Goal: Task Accomplishment & Management: Use online tool/utility

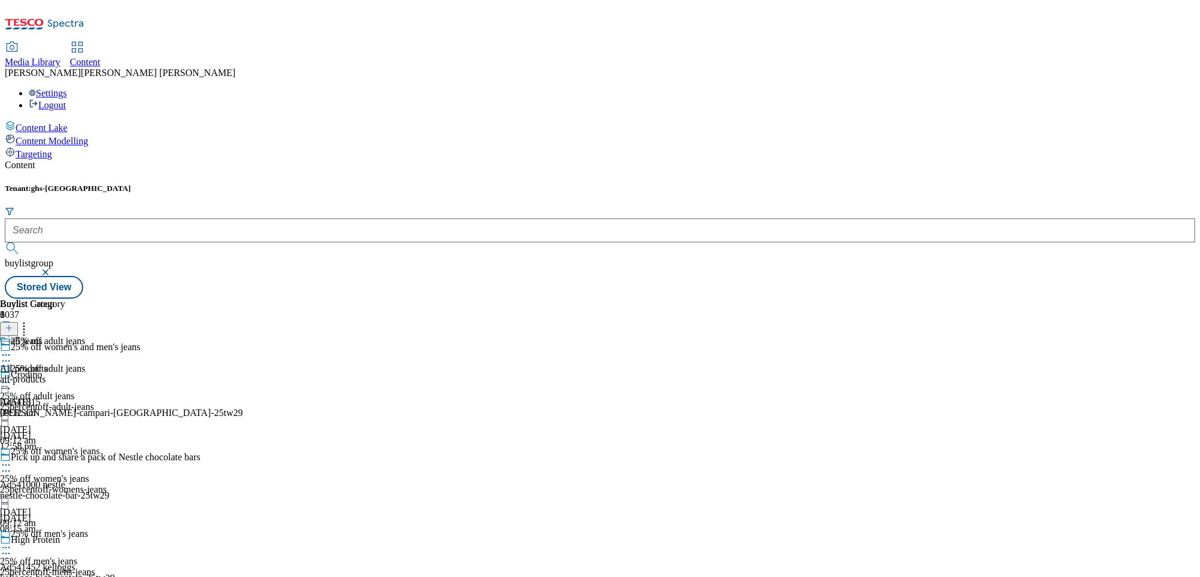
click at [65, 374] on div "all-products" at bounding box center [32, 379] width 65 height 11
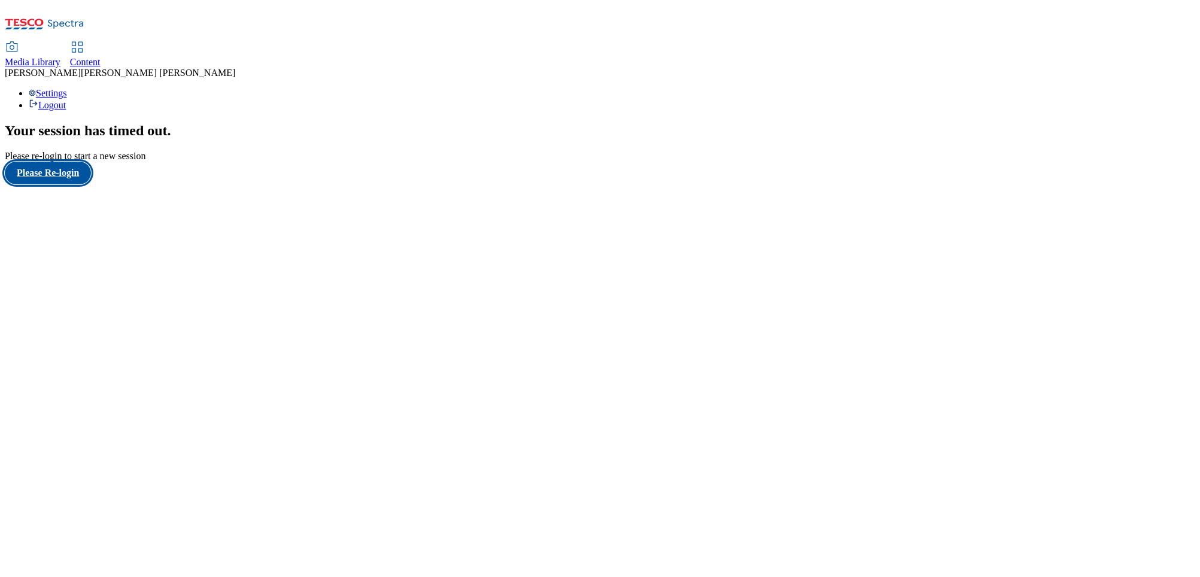
click at [66, 184] on button "Please Re-login" at bounding box center [48, 173] width 86 height 23
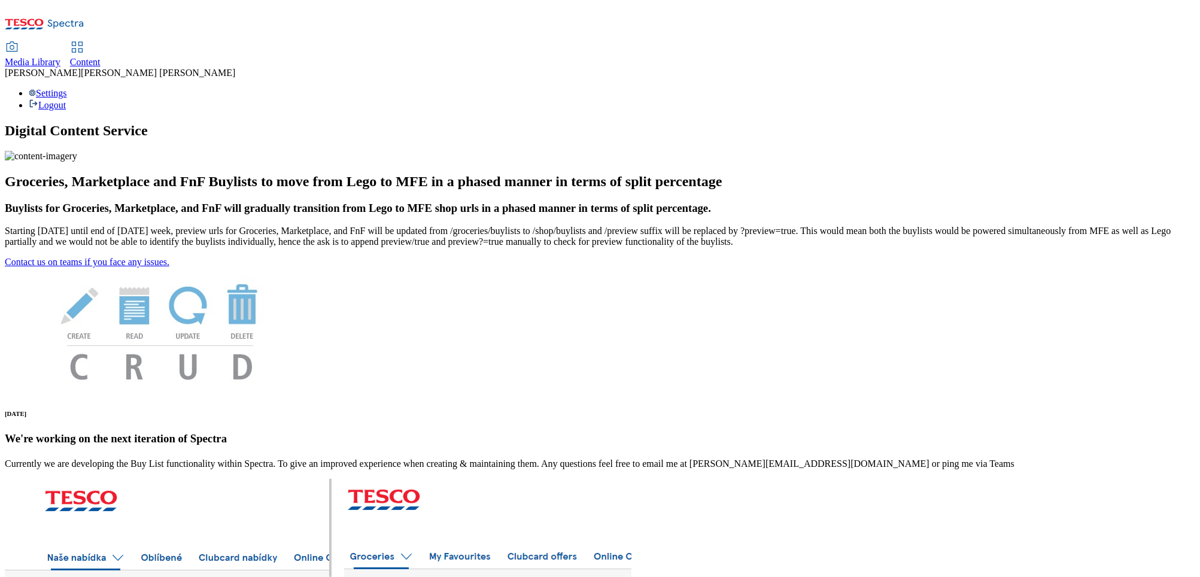
click at [84, 40] on icon at bounding box center [77, 47] width 14 height 14
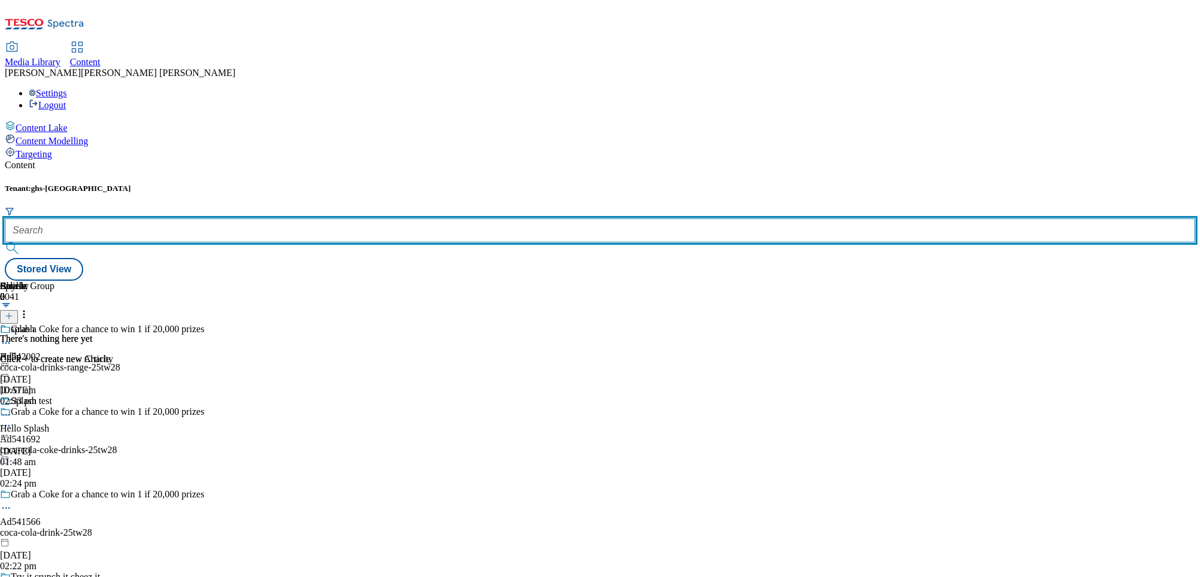
click at [245, 218] on input "text" at bounding box center [600, 230] width 1191 height 24
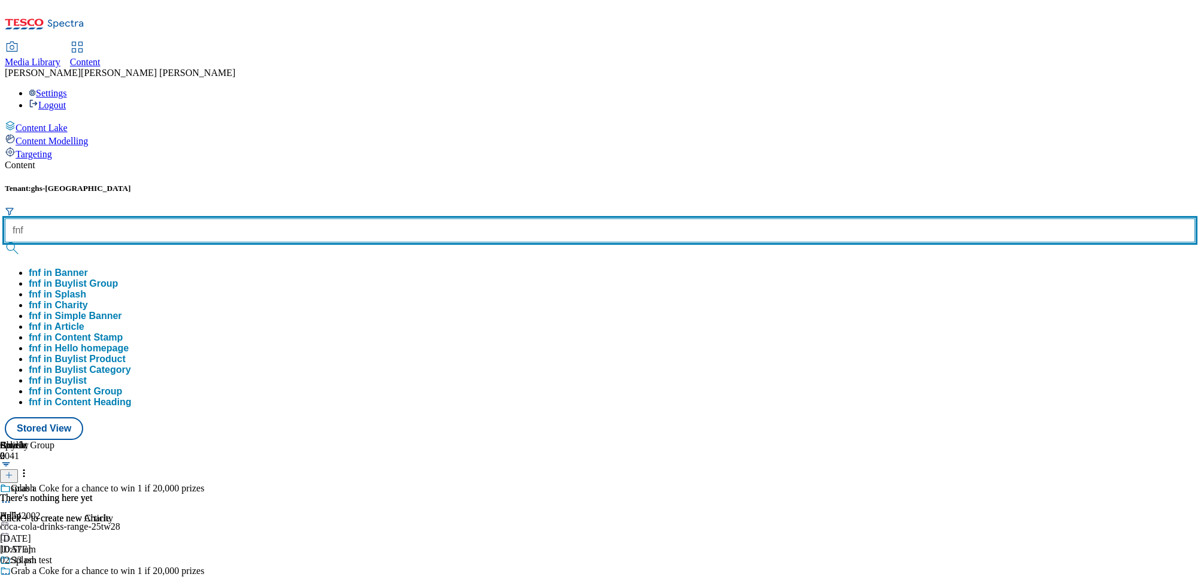
click at [5, 242] on button "submit" at bounding box center [13, 248] width 17 height 12
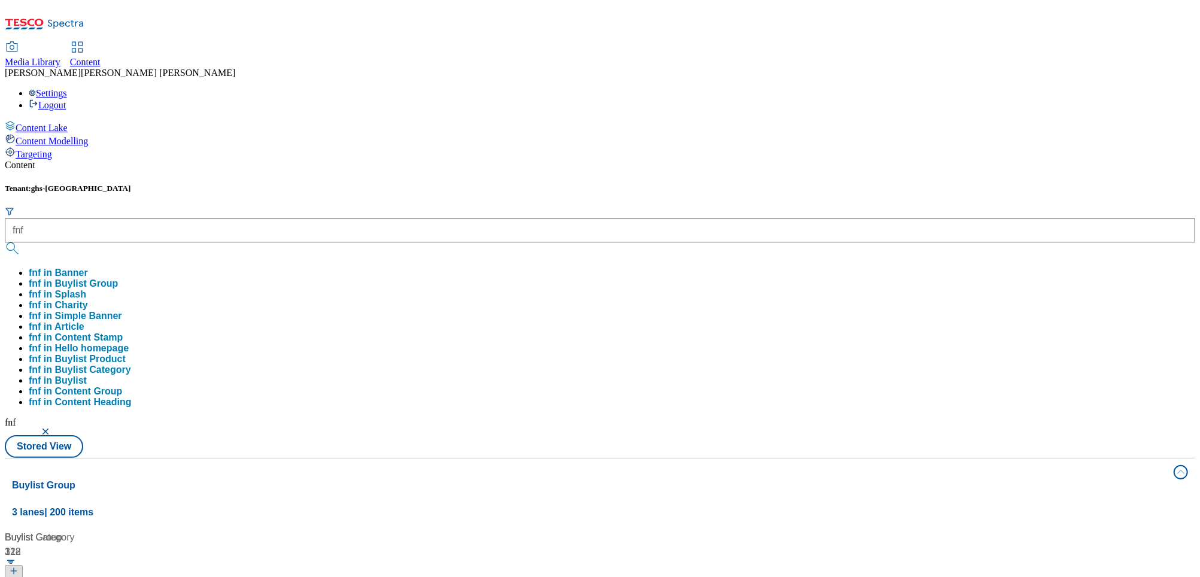
click at [88, 268] on button "fnf in Banner" at bounding box center [58, 273] width 59 height 11
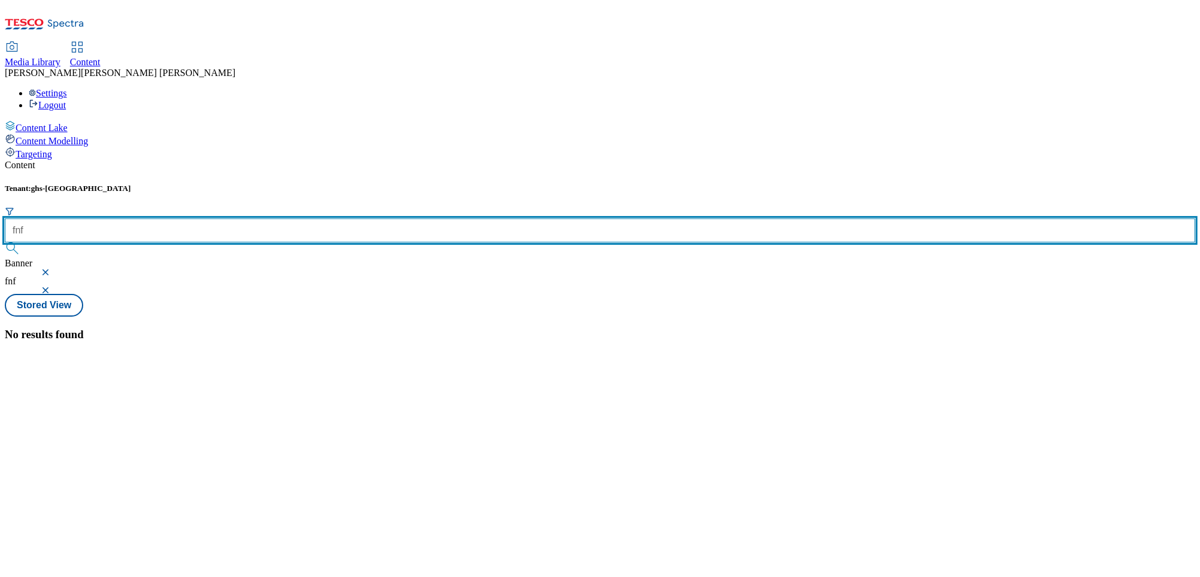
click at [263, 218] on input "fnf" at bounding box center [600, 230] width 1191 height 24
click at [5, 242] on button "submit" at bounding box center [13, 248] width 17 height 12
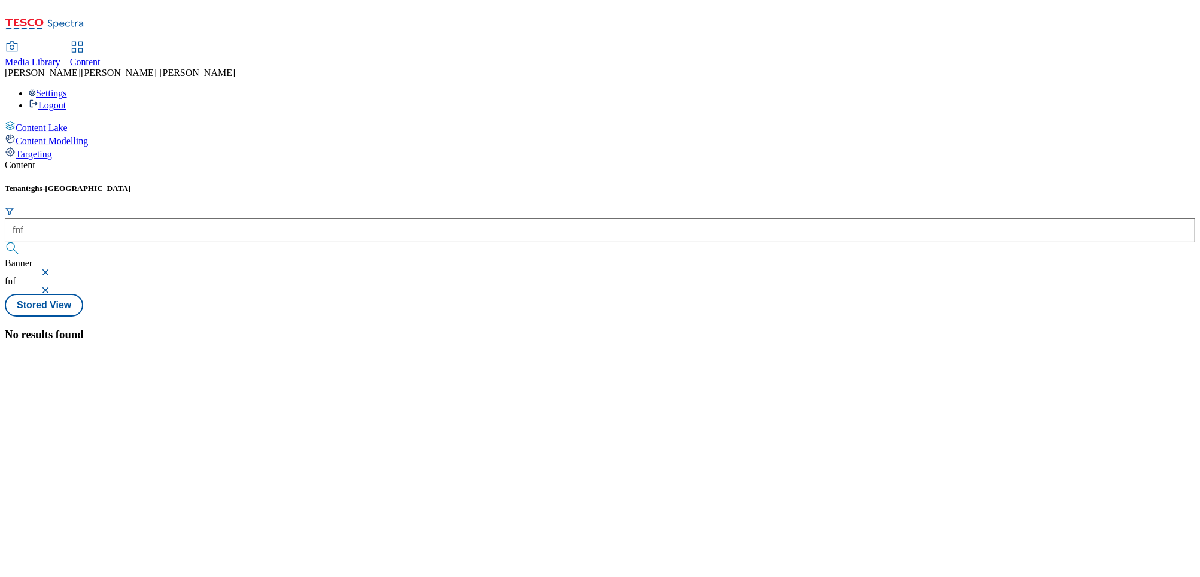
click at [53, 269] on button "button" at bounding box center [47, 272] width 12 height 7
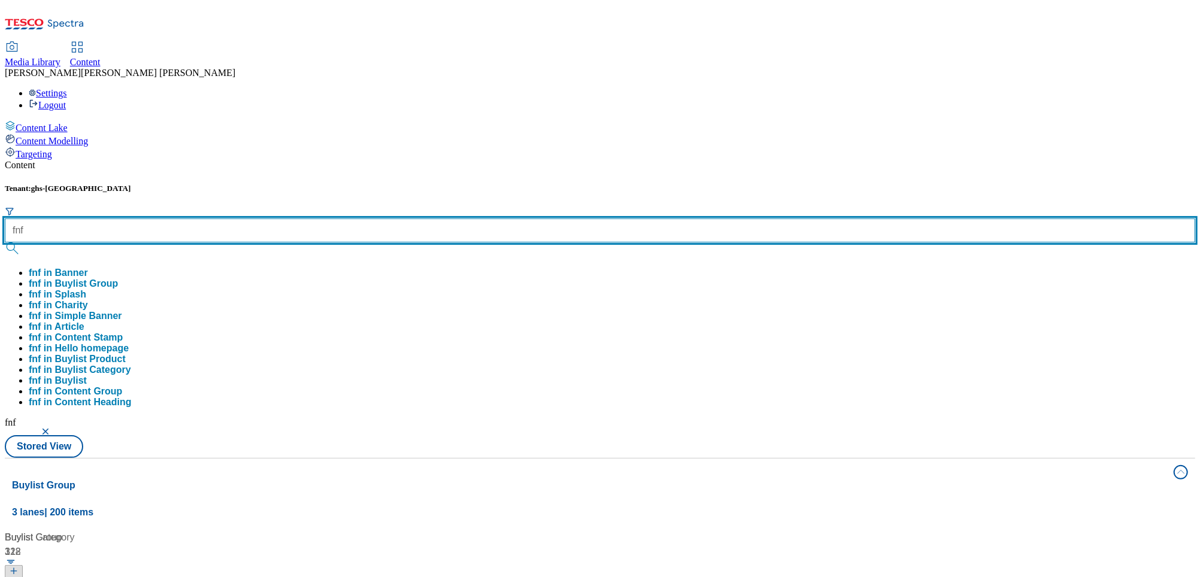
click at [313, 218] on input "fnf" at bounding box center [600, 230] width 1191 height 24
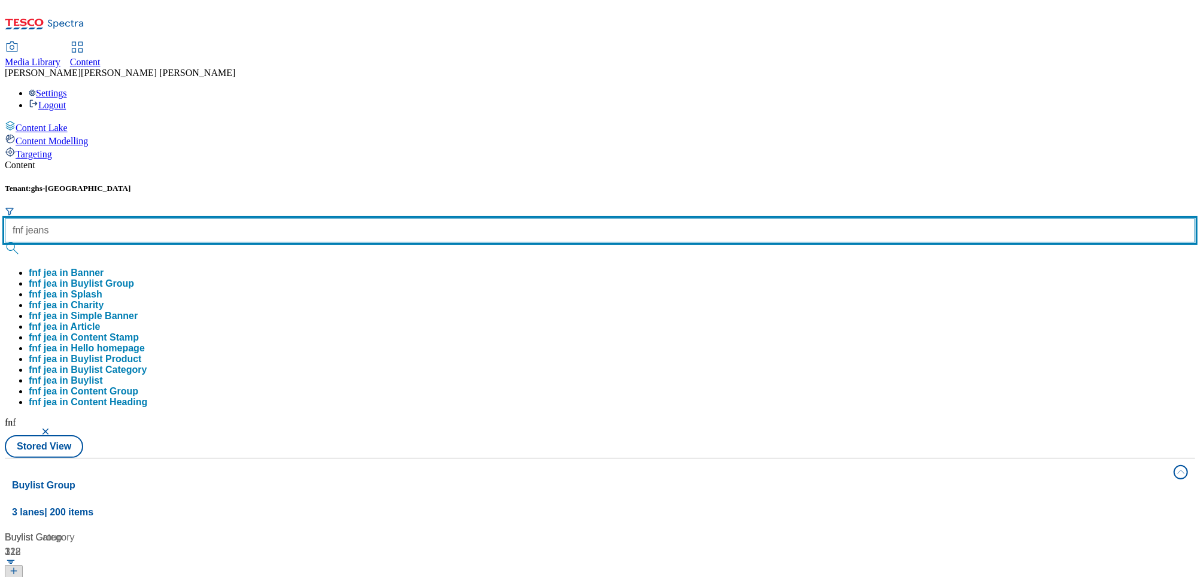
type input "fnf jeans"
click at [5, 242] on button "submit" at bounding box center [13, 248] width 17 height 12
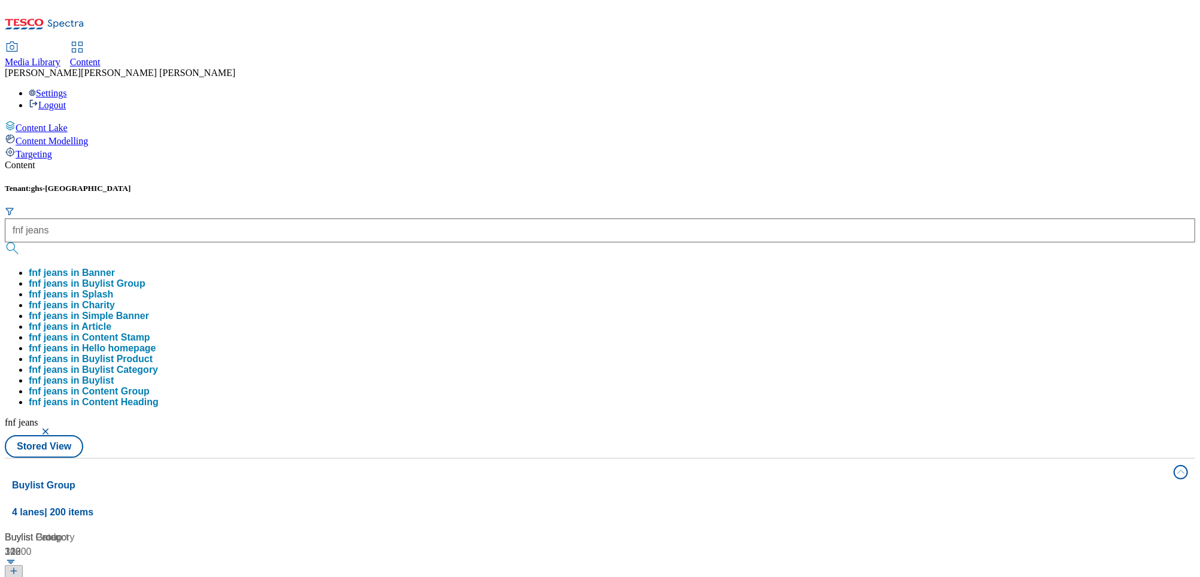
click at [481, 160] on div "Content" at bounding box center [600, 165] width 1191 height 11
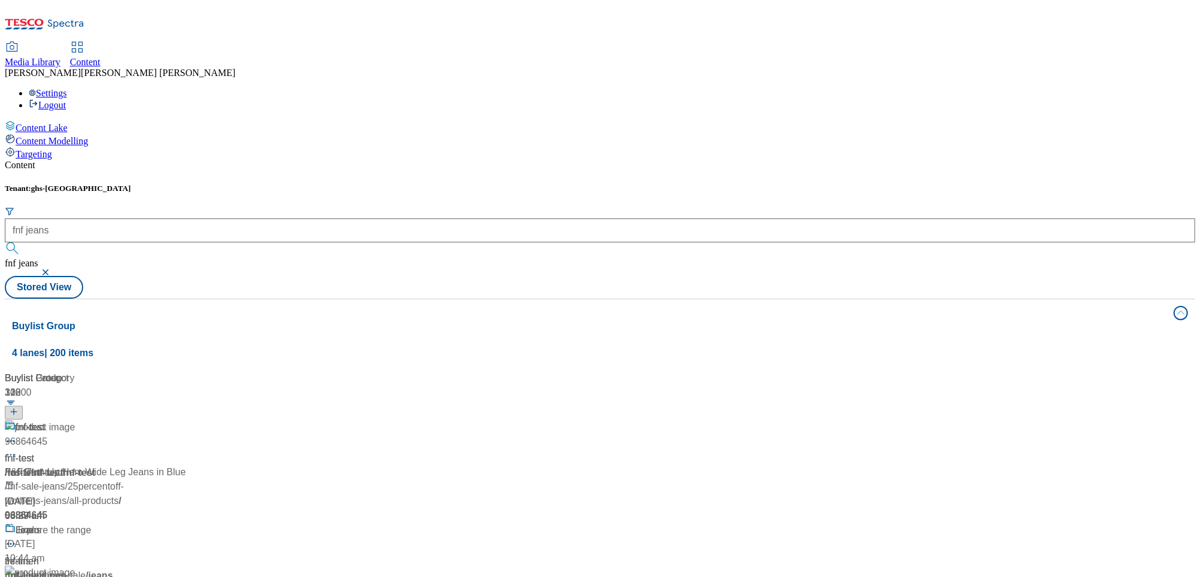
scroll to position [722, 0]
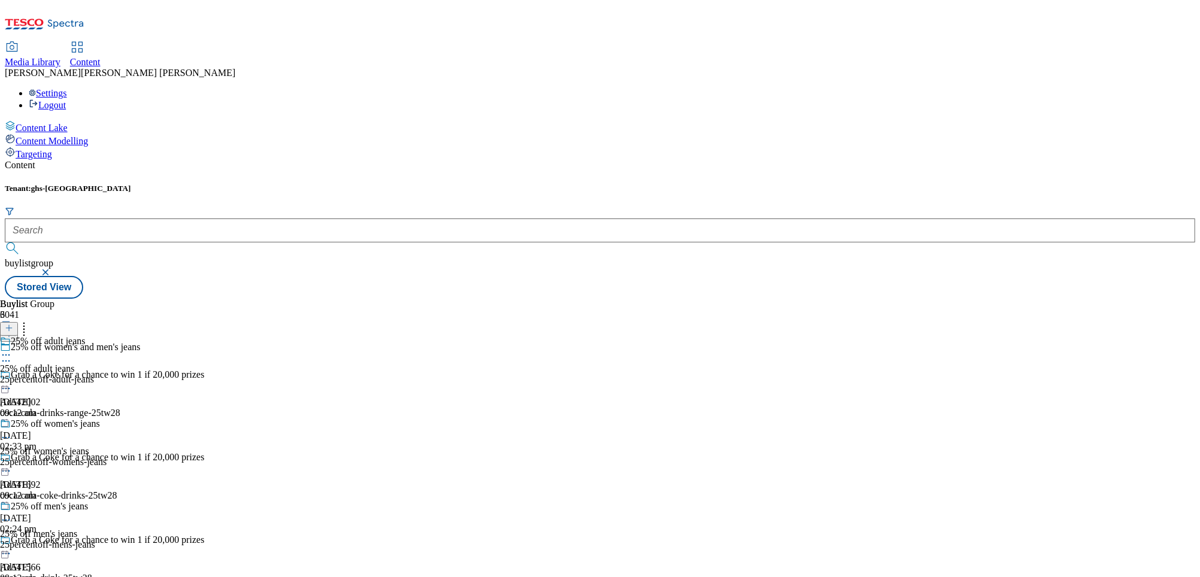
click at [107, 336] on div "25% off adult jeans" at bounding box center [53, 350] width 107 height 28
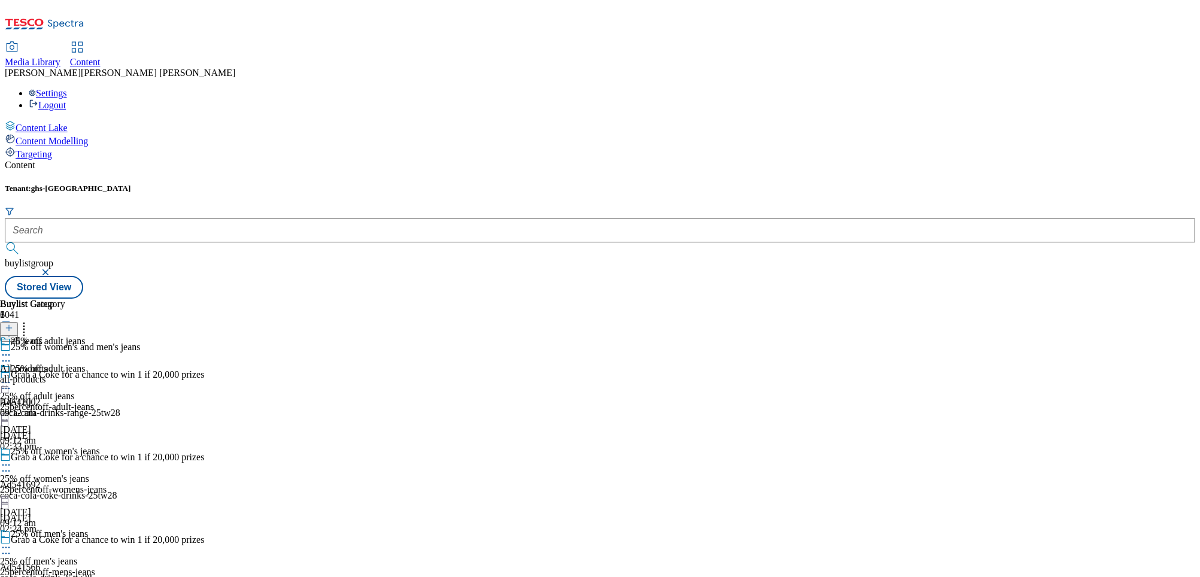
click at [65, 374] on div "all-products" at bounding box center [32, 379] width 65 height 11
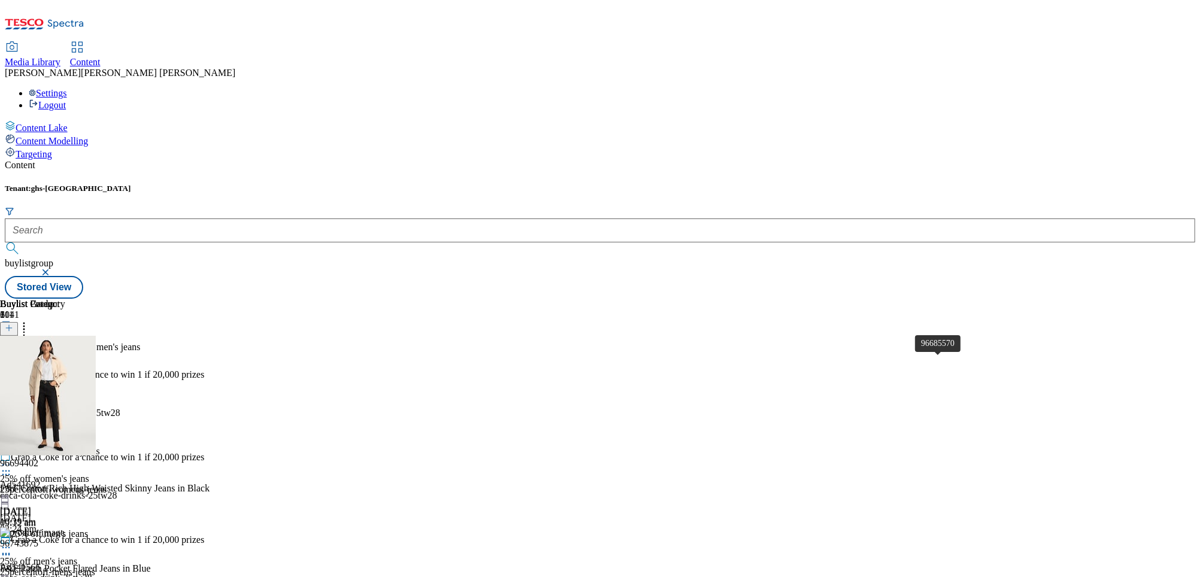
scroll to position [5423, 0]
click at [107, 484] on div "25percentoff-womens-jeans" at bounding box center [53, 489] width 107 height 11
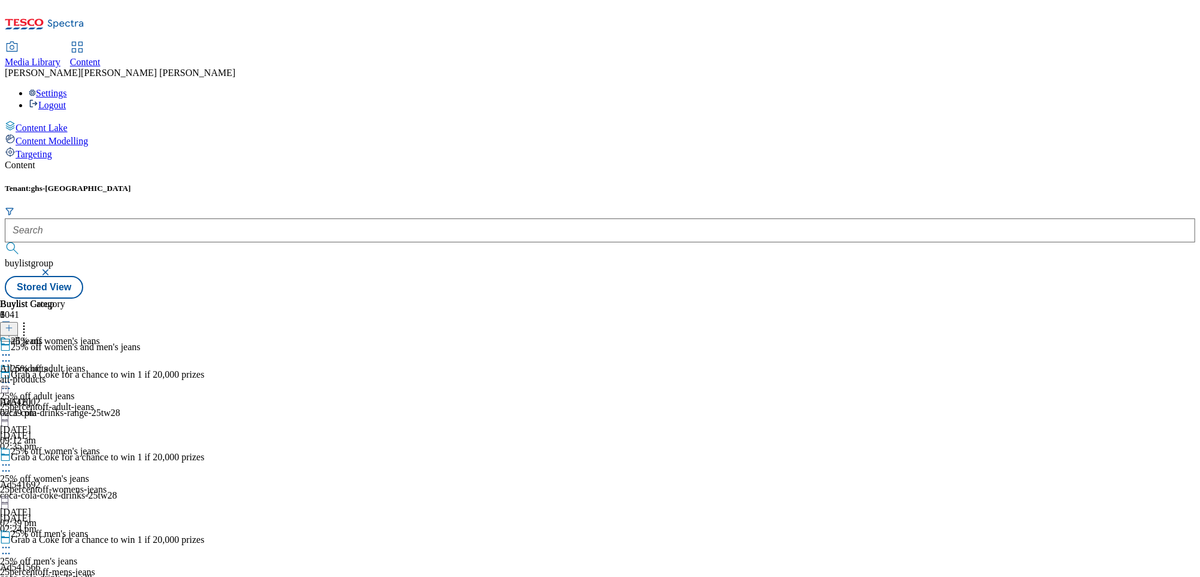
click at [65, 374] on div "all-products" at bounding box center [32, 379] width 65 height 11
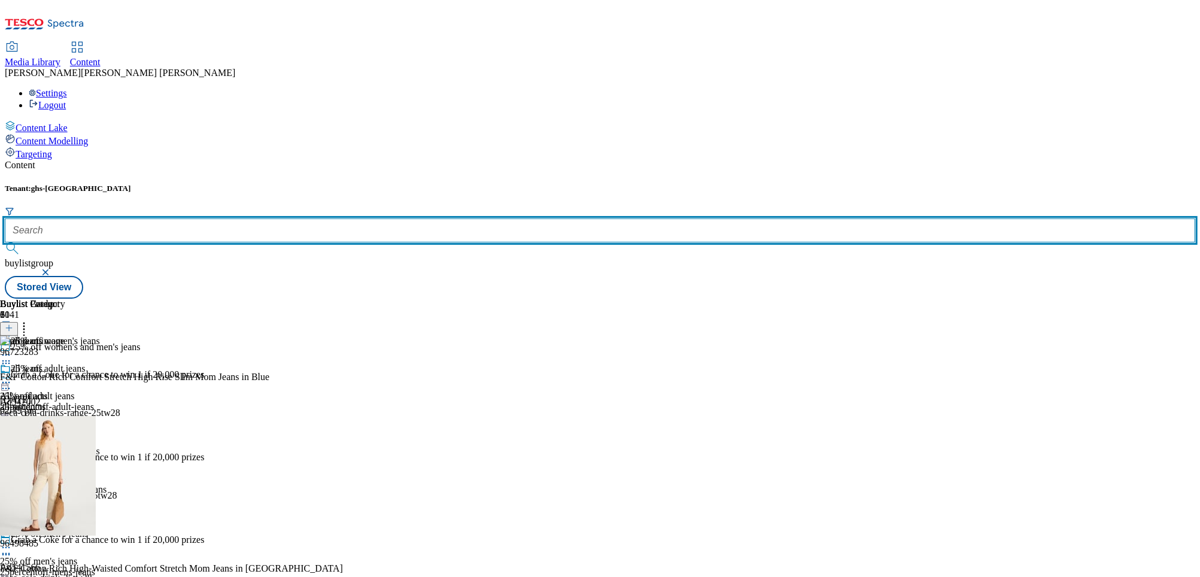
click at [261, 218] on input "text" at bounding box center [600, 230] width 1191 height 24
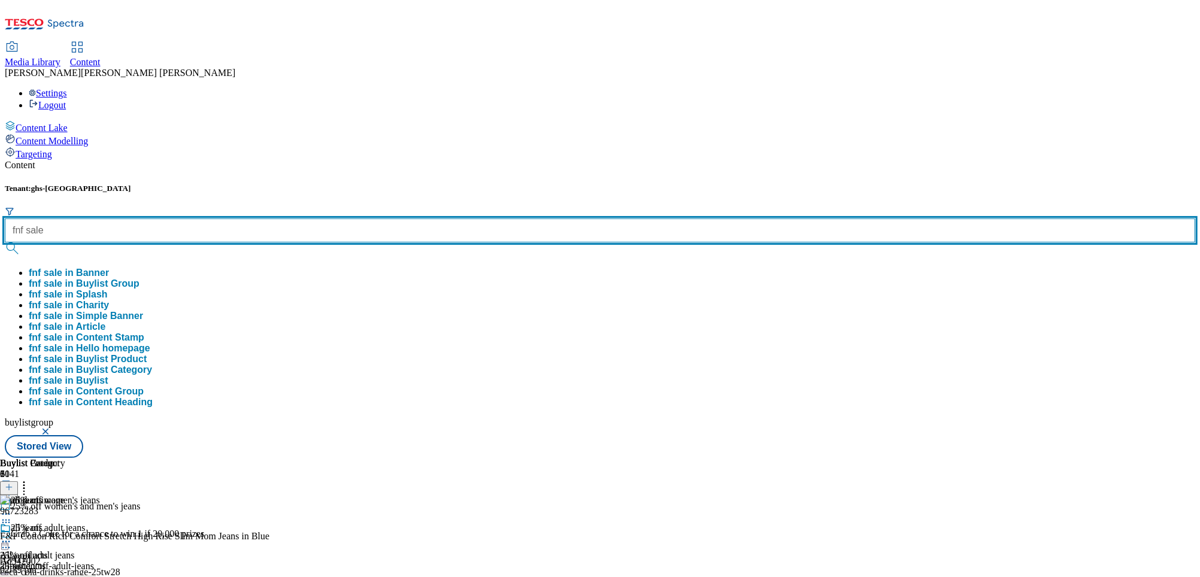
type input "fnf sale"
click at [5, 242] on button "submit" at bounding box center [13, 248] width 17 height 12
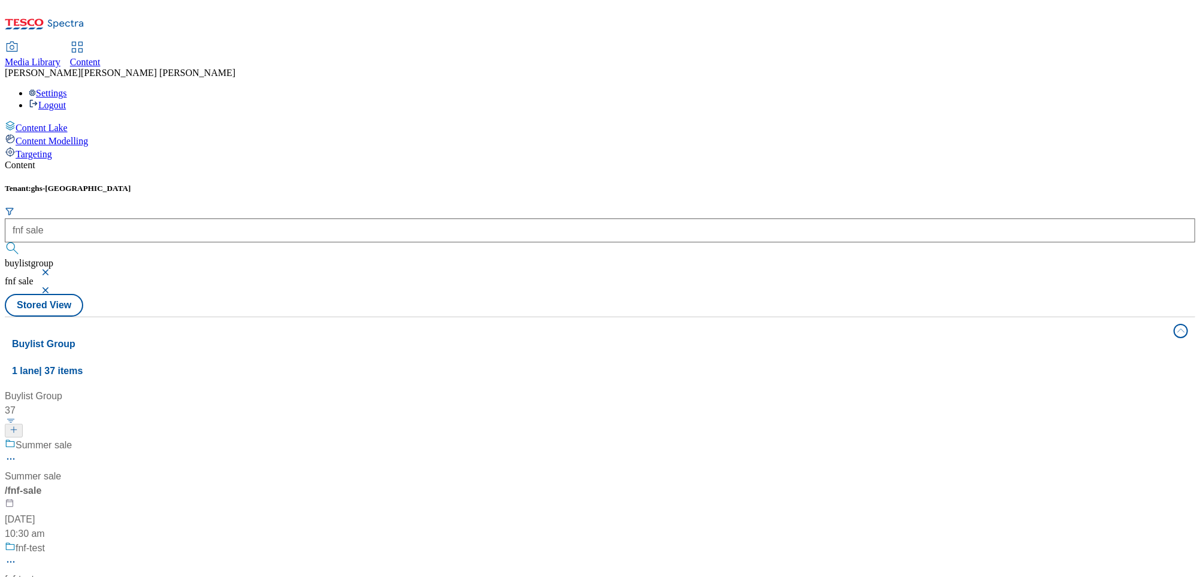
click at [160, 484] on div "/ fnf-sale" at bounding box center [83, 491] width 156 height 14
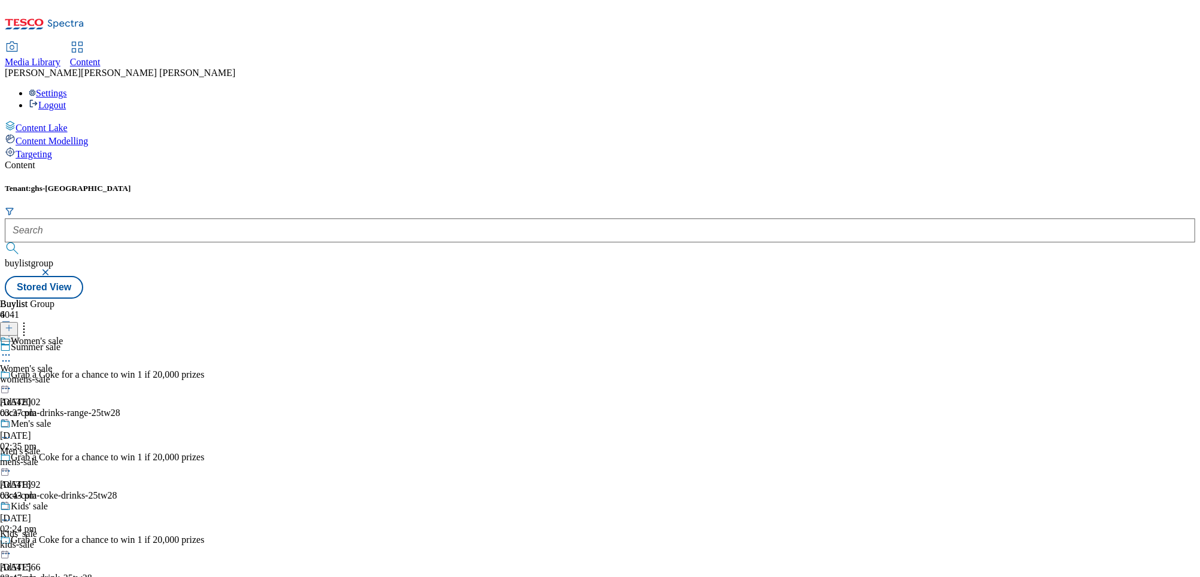
scroll to position [114, 0]
click at [65, 336] on div "All products All products all-products [DATE] 06:25 pm" at bounding box center [32, 377] width 65 height 83
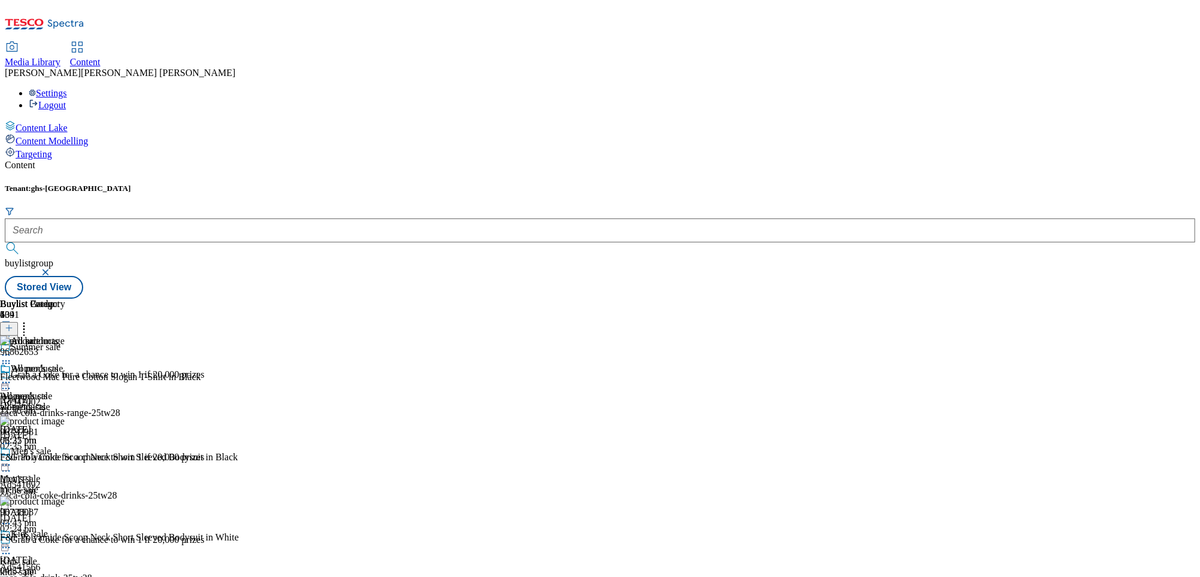
click at [63, 402] on div "womens-sale" at bounding box center [31, 407] width 63 height 11
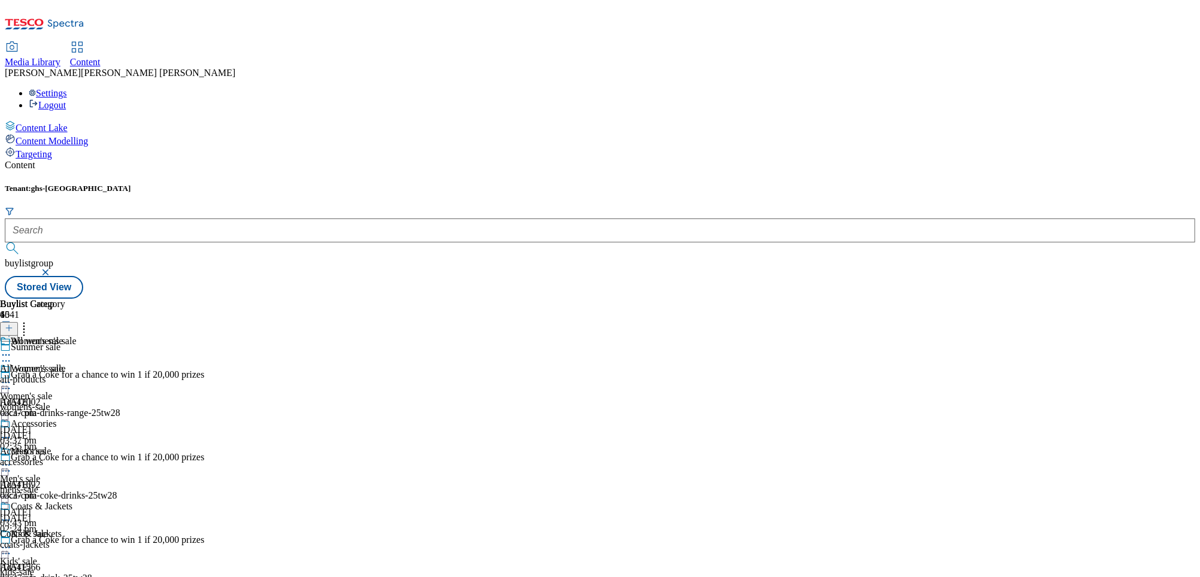
click at [99, 374] on div "all-products" at bounding box center [49, 379] width 99 height 11
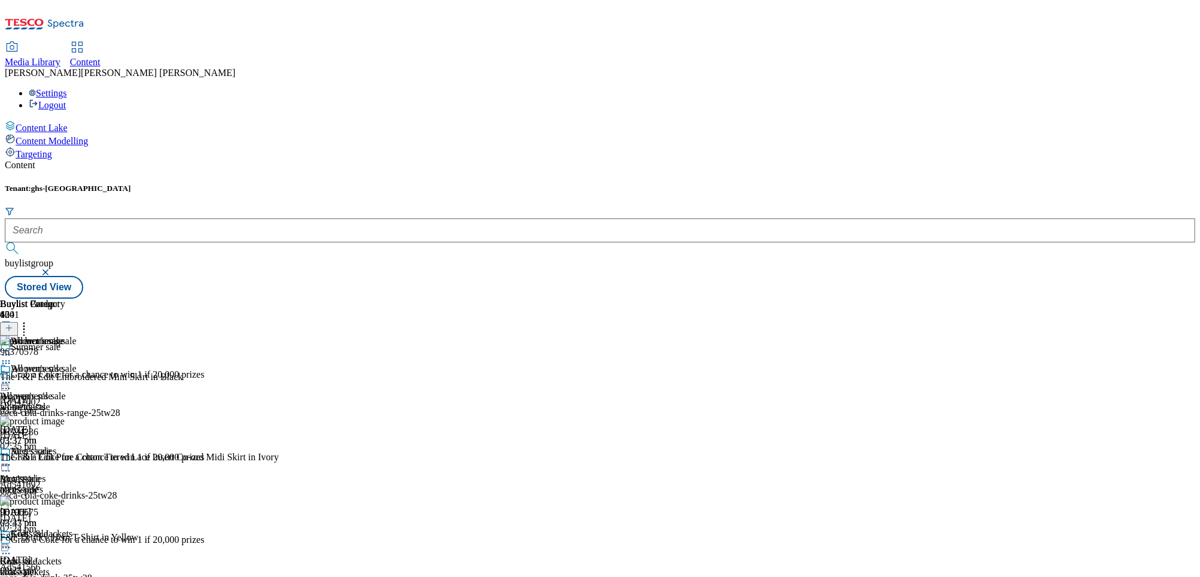
click at [18, 322] on button at bounding box center [9, 329] width 18 height 14
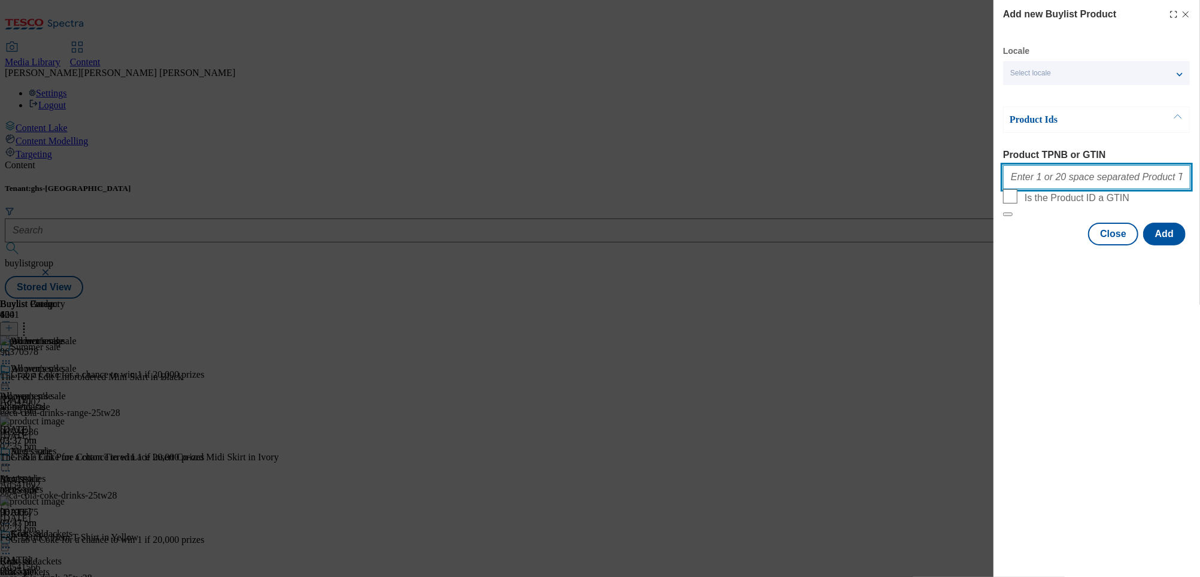
click at [1028, 175] on input "Product TPNB or GTIN" at bounding box center [1096, 177] width 187 height 24
paste input "96498295 96654738 96562985 96478912 96562789 96964728 96459130 97038460 9703596…"
type input "96498295 96654738 96562985 96478912 96562789 96964728 96459130 97038460 9703596…"
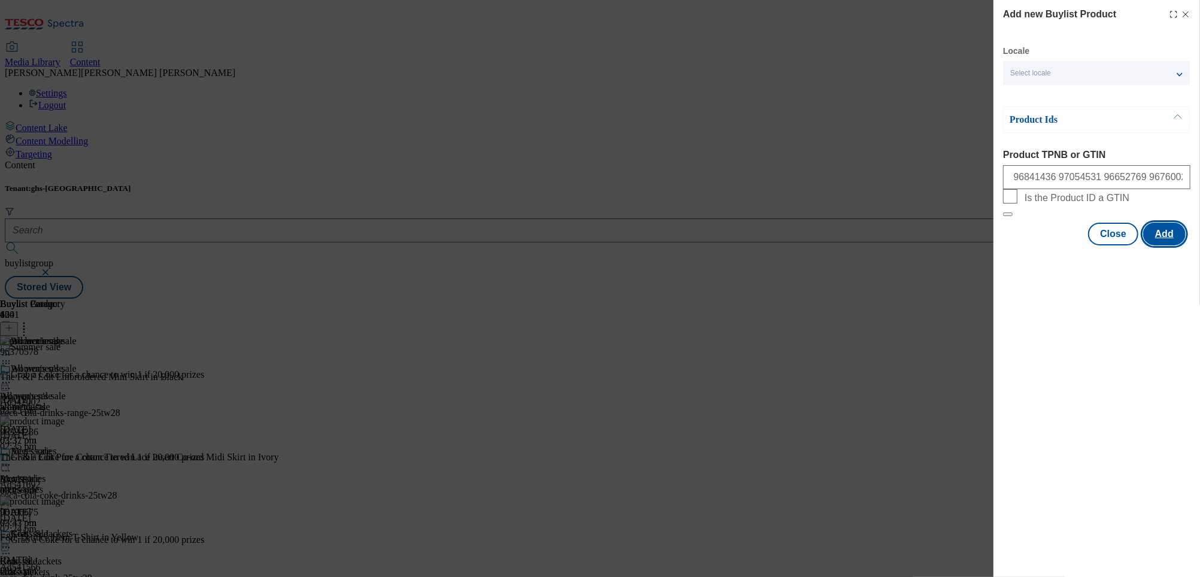
click at [1174, 245] on button "Add" at bounding box center [1164, 234] width 42 height 23
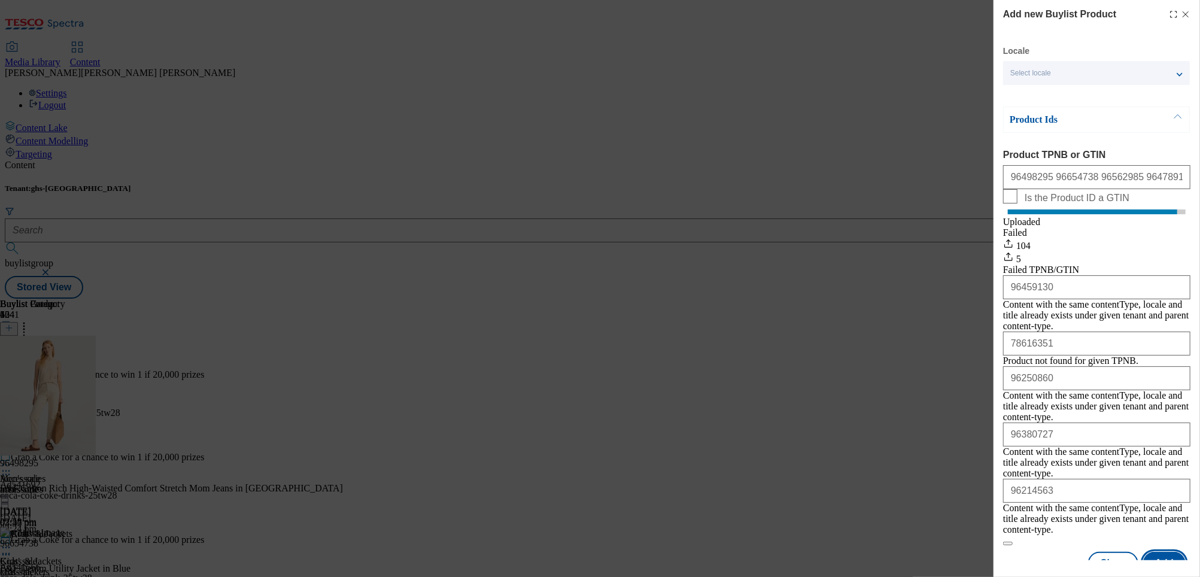
scroll to position [5, 0]
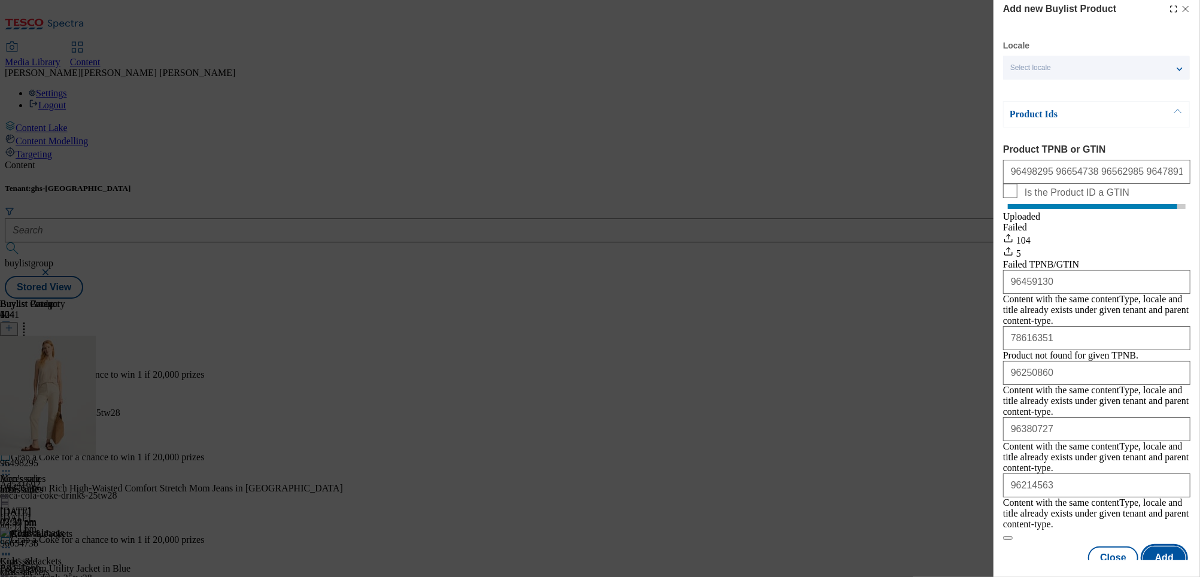
click at [1175, 551] on button "Add" at bounding box center [1164, 557] width 42 height 23
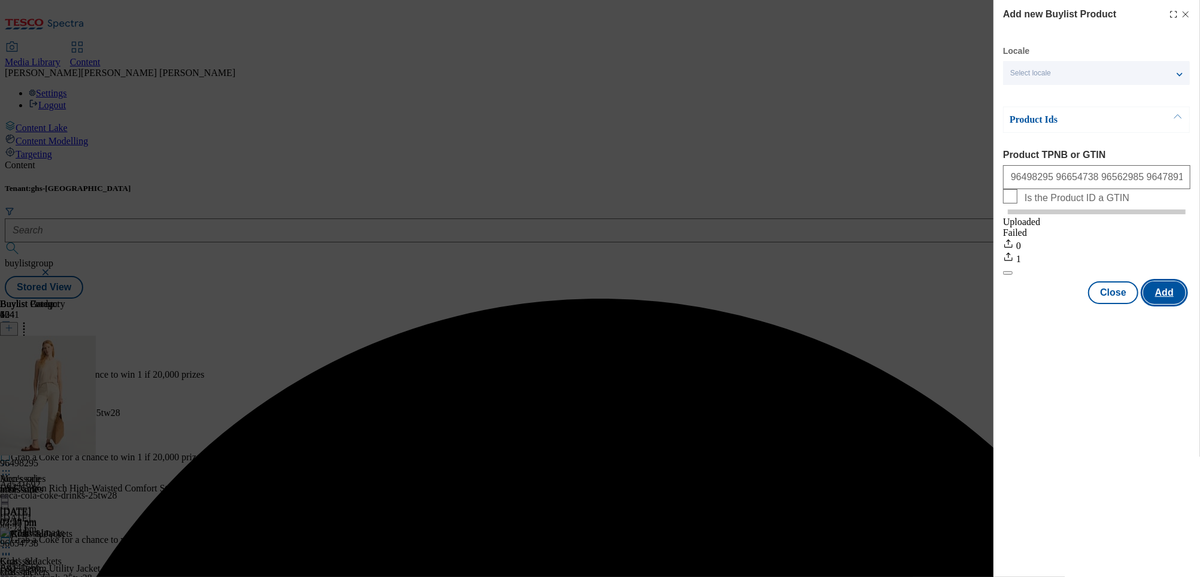
scroll to position [0, 0]
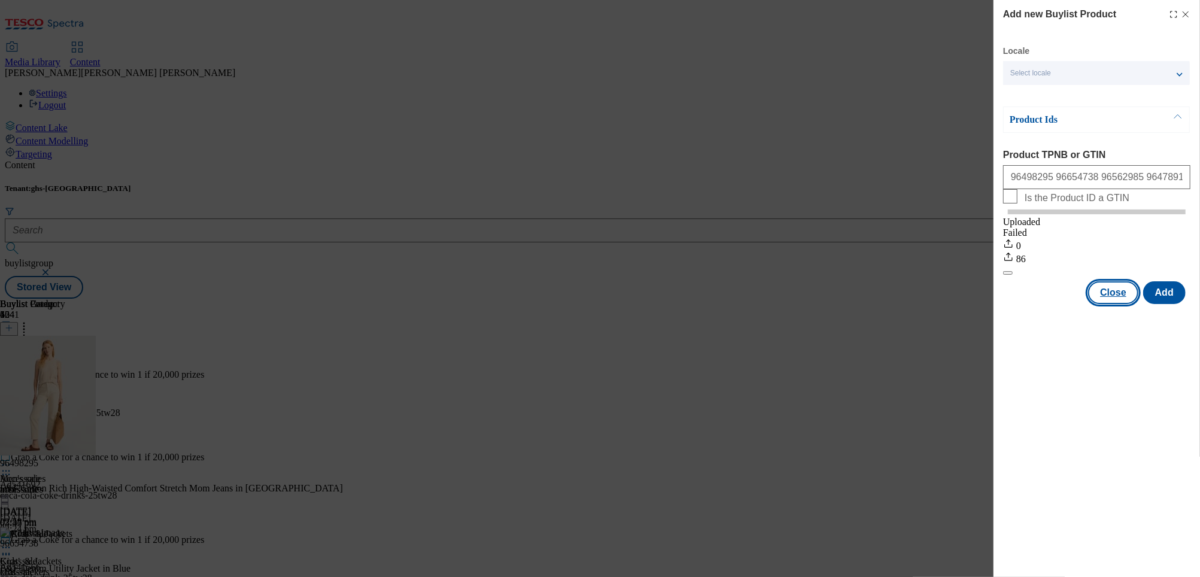
click at [1117, 304] on button "Close" at bounding box center [1113, 292] width 50 height 23
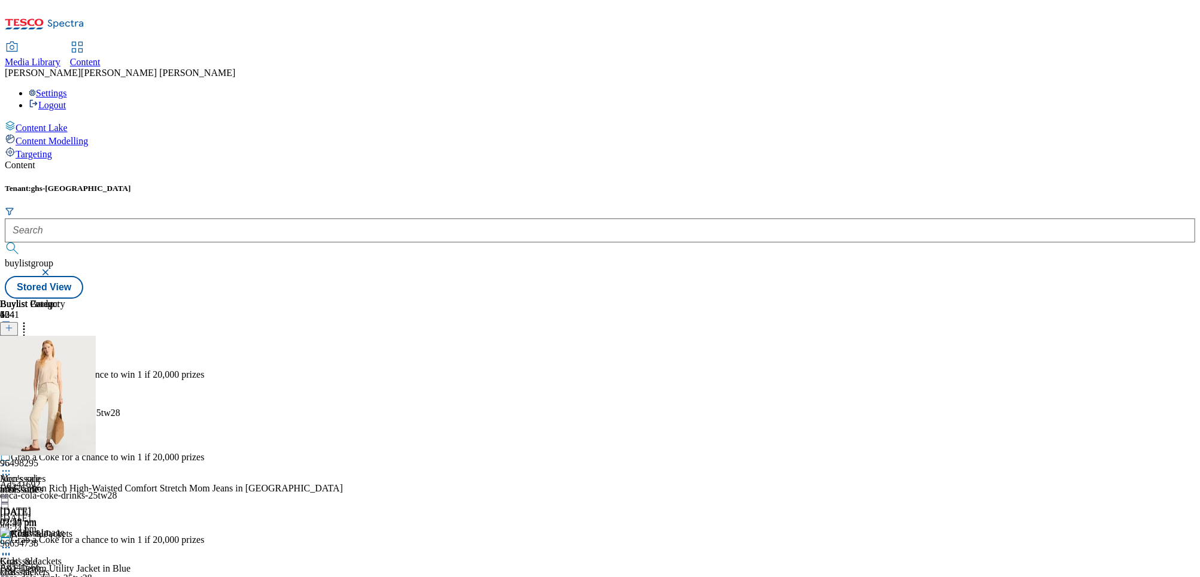
click at [12, 376] on icon at bounding box center [6, 382] width 12 height 12
click at [51, 403] on span "Edit" at bounding box center [44, 407] width 14 height 9
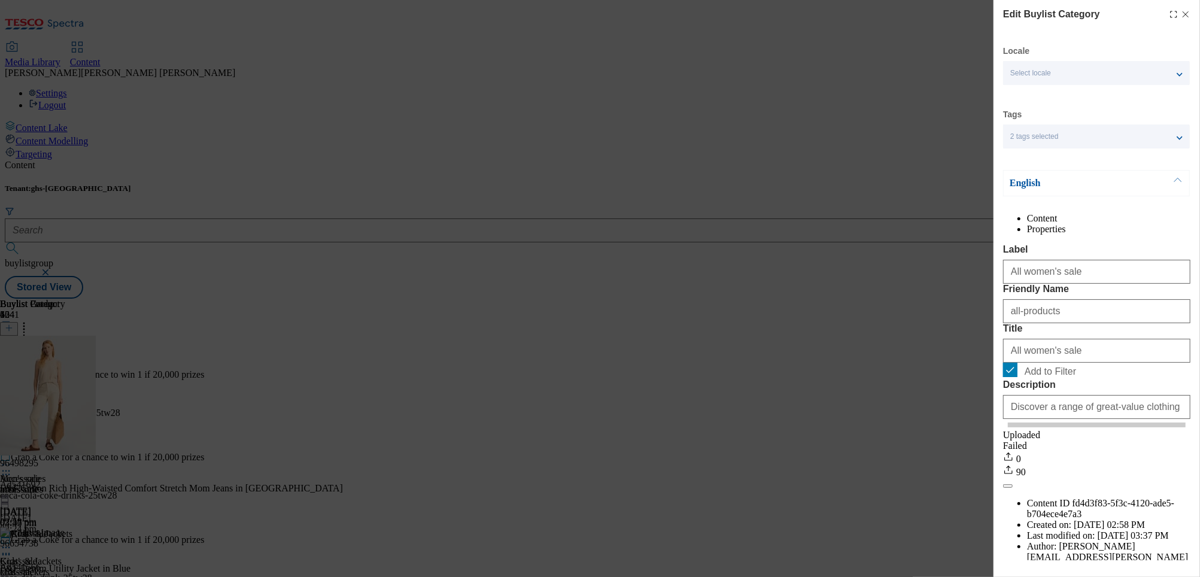
scroll to position [55, 0]
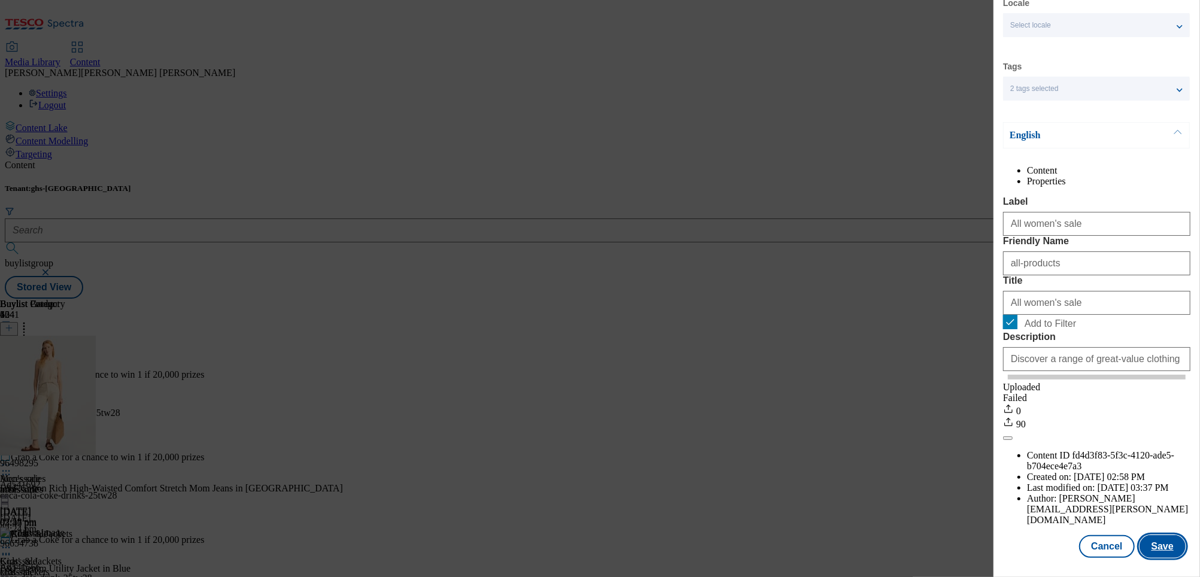
click at [1173, 554] on button "Save" at bounding box center [1163, 546] width 46 height 23
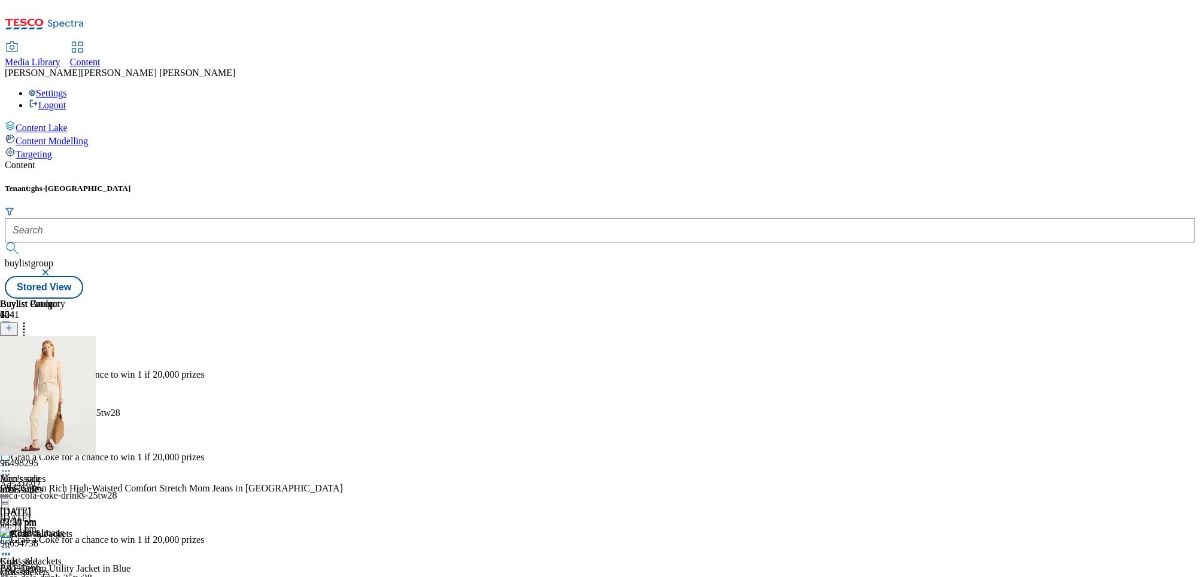
click at [12, 376] on icon at bounding box center [6, 382] width 12 height 12
click at [65, 458] on span "Preview" at bounding box center [51, 462] width 28 height 9
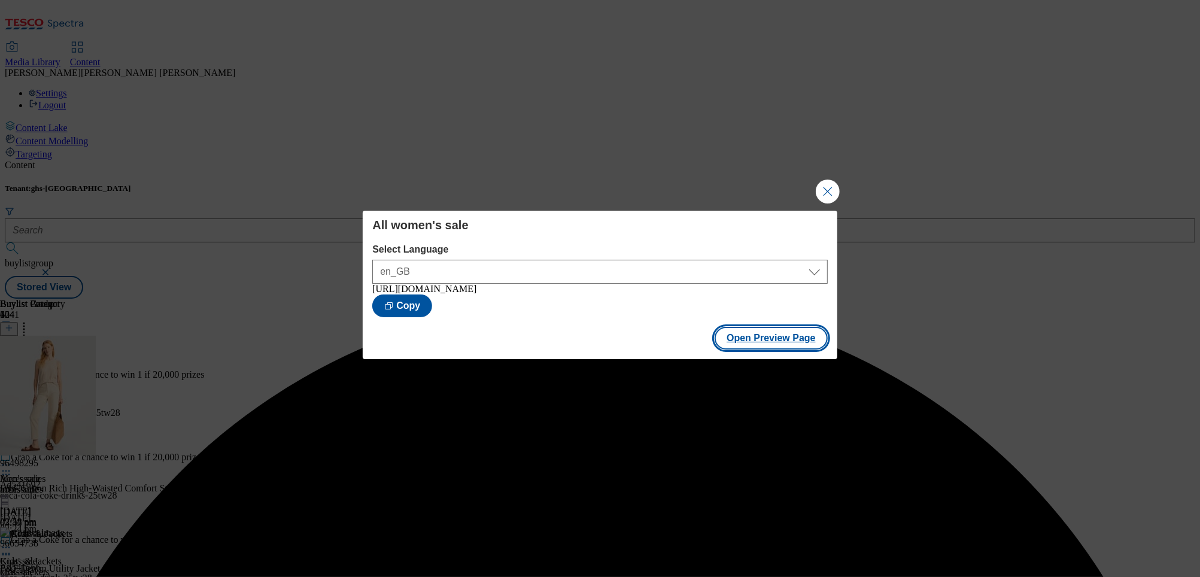
click at [762, 341] on button "Open Preview Page" at bounding box center [771, 338] width 113 height 23
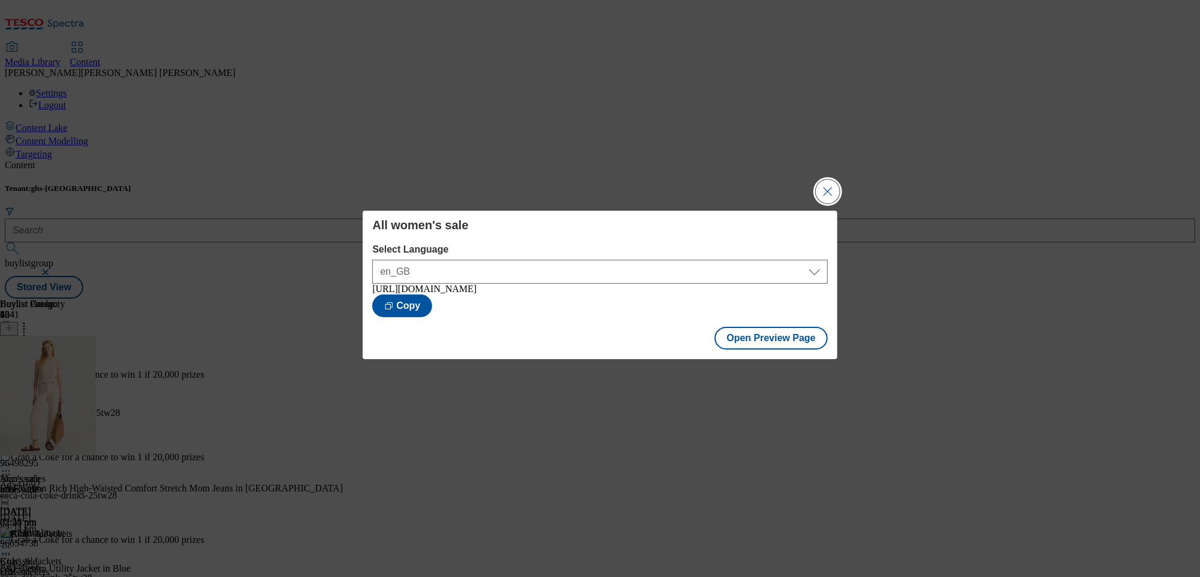
click at [825, 189] on button "Close Modal" at bounding box center [828, 192] width 24 height 24
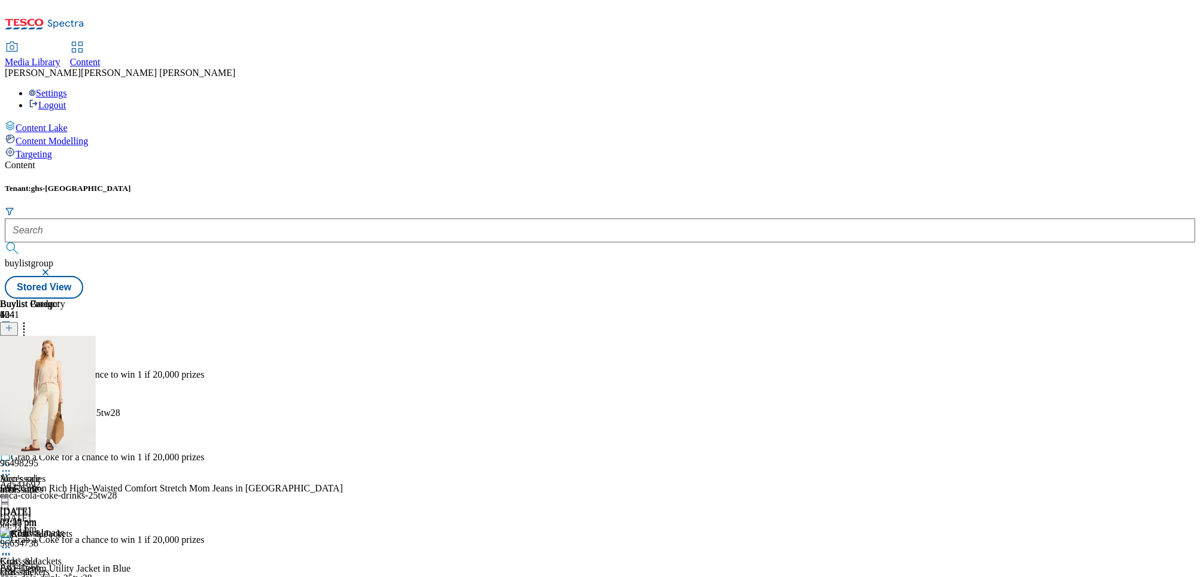
click at [12, 376] on icon at bounding box center [6, 382] width 12 height 12
click at [68, 497] on button "Publish" at bounding box center [46, 504] width 44 height 14
click at [63, 484] on div "mens-sale" at bounding box center [31, 489] width 63 height 11
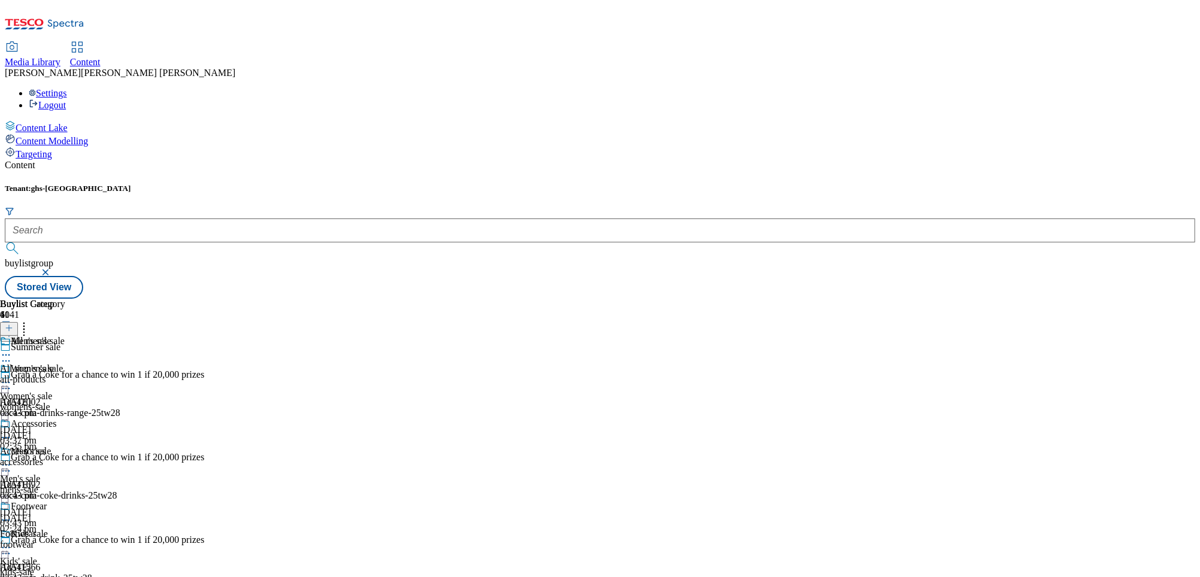
click at [99, 374] on div "all-products" at bounding box center [49, 379] width 99 height 11
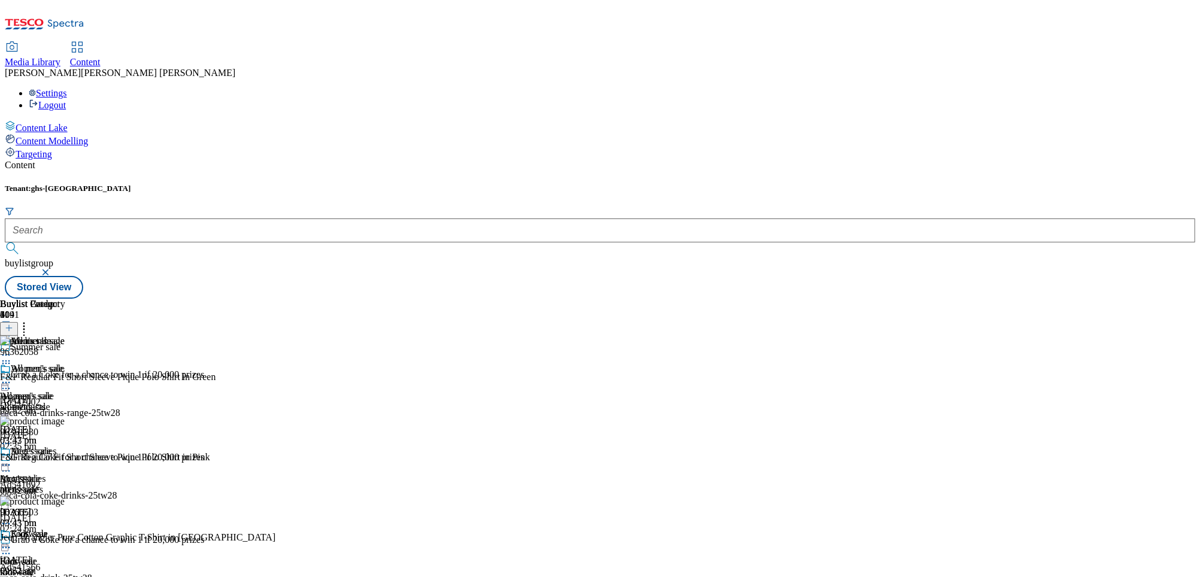
click at [13, 324] on icon at bounding box center [9, 328] width 8 height 8
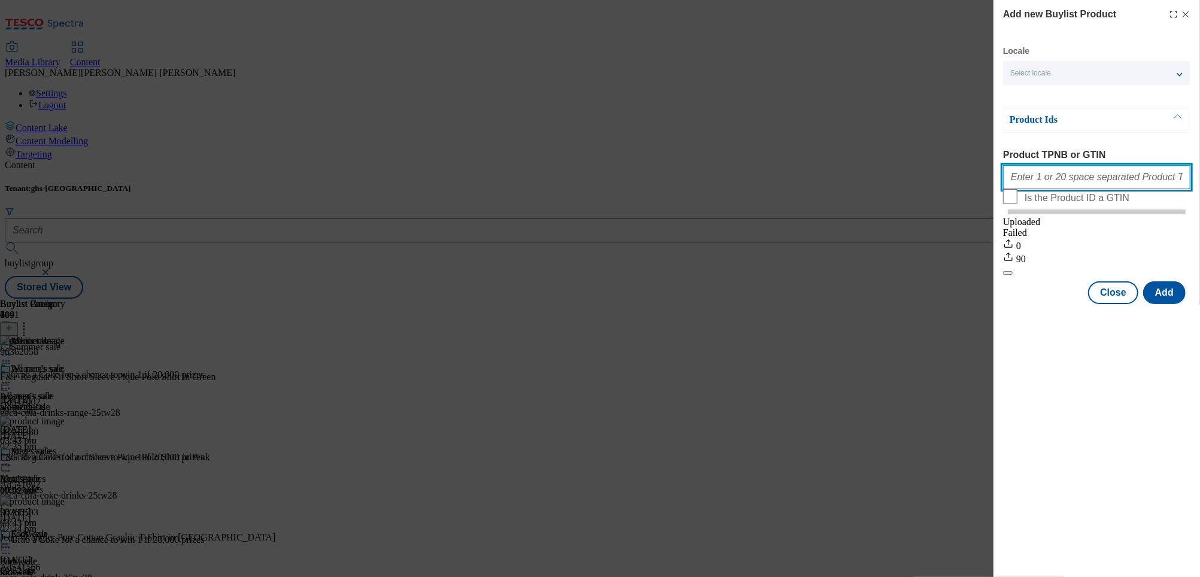
click at [1036, 182] on input "Product TPNB or GTIN" at bounding box center [1096, 177] width 187 height 24
paste input "94005635 96798867 96798936 96607761 96367992 96367928 93925901 96361981 9633811…"
type input "94005635 96798867 96798936 96607761 96367992 96367928 93925901 96361981 9633811…"
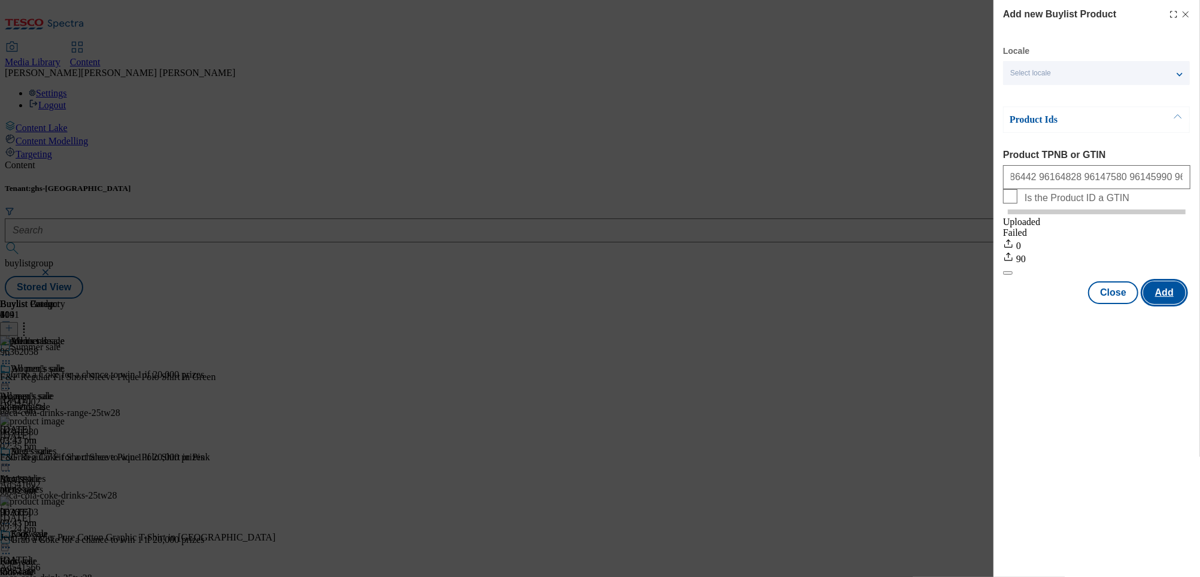
click at [1174, 304] on button "Add" at bounding box center [1164, 292] width 42 height 23
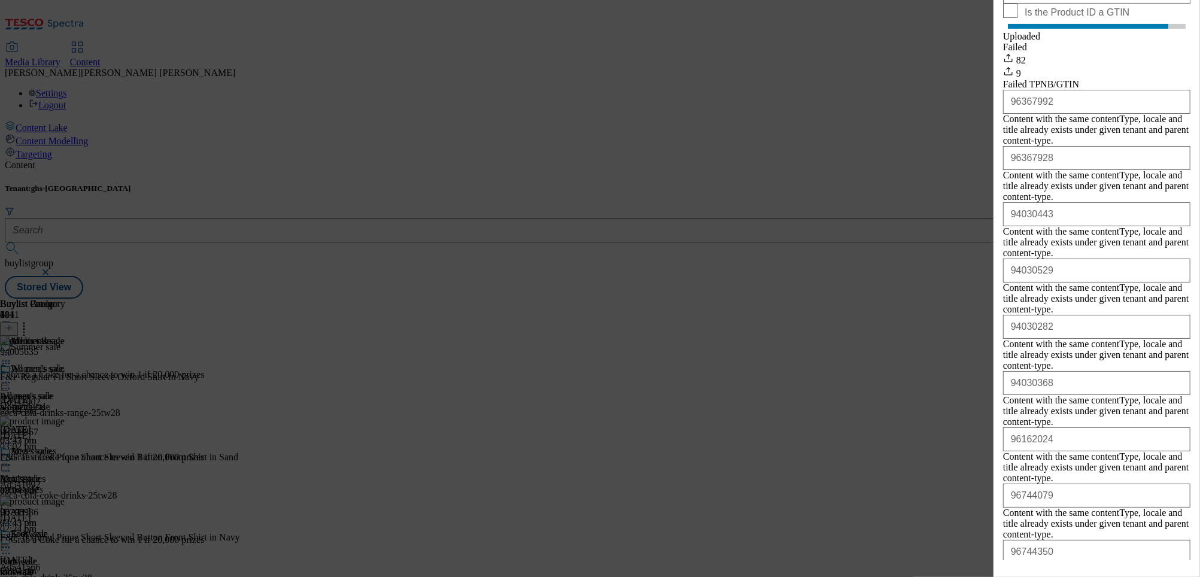
scroll to position [195, 0]
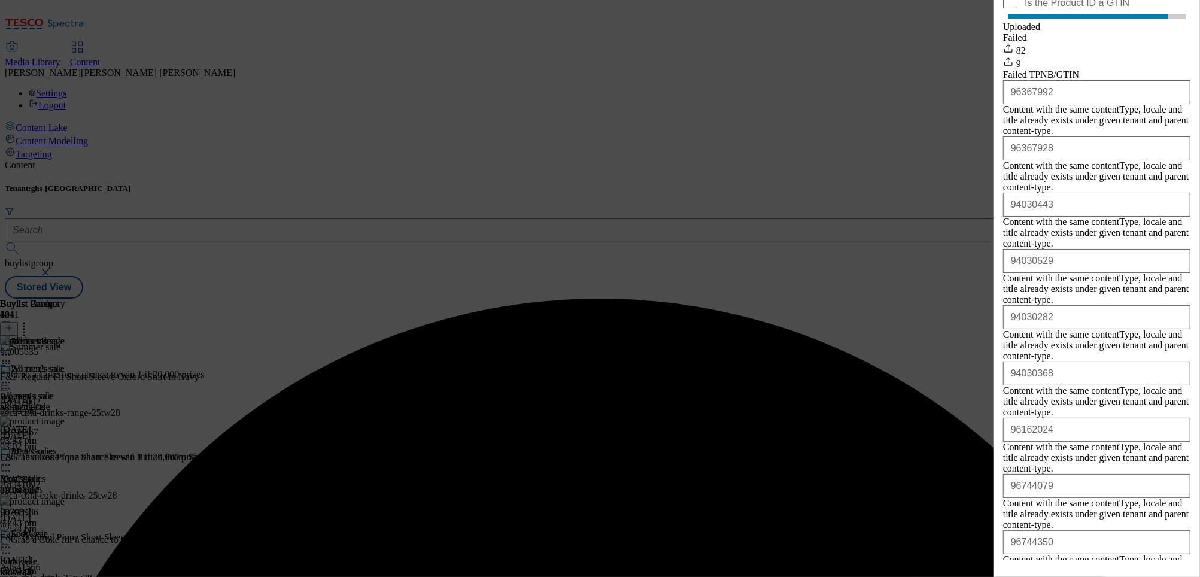
scroll to position [0, 0]
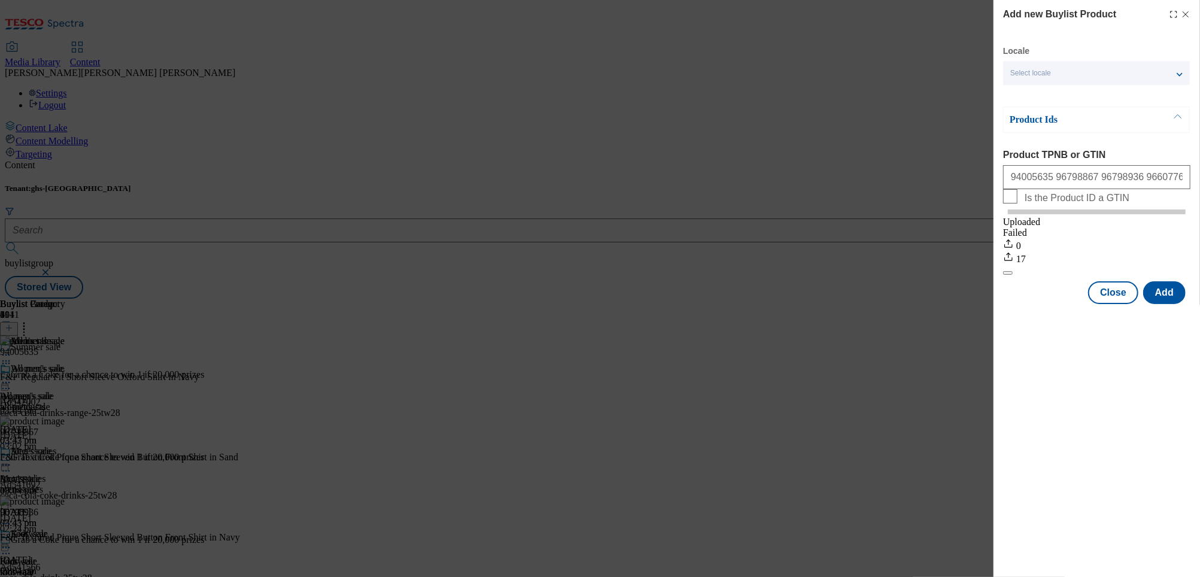
click at [1188, 11] on icon "Modal" at bounding box center [1186, 15] width 10 height 10
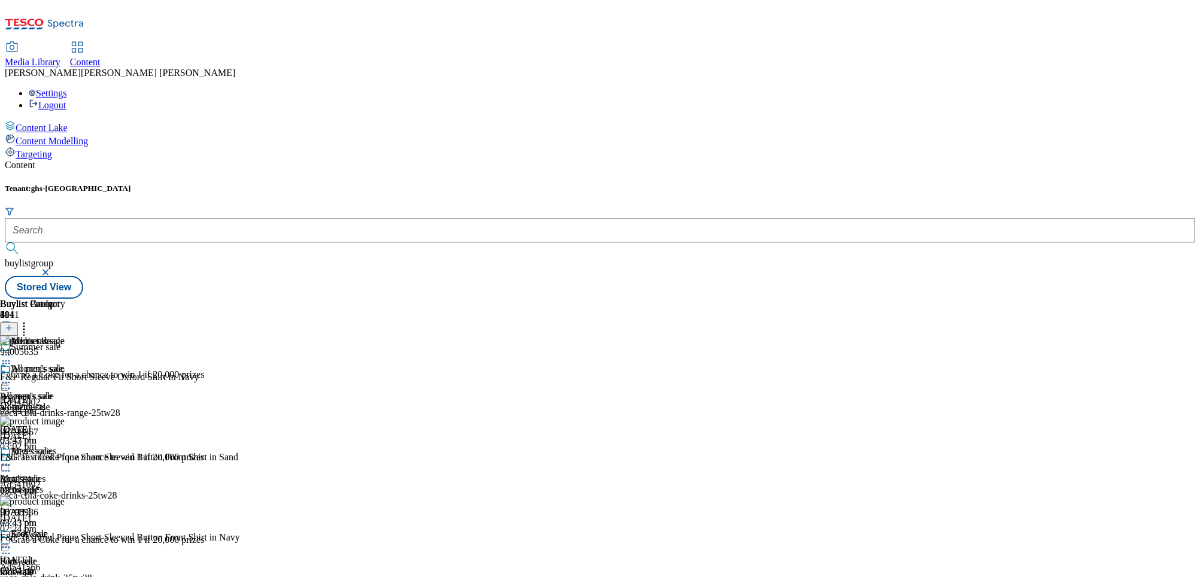
click at [7, 382] on circle at bounding box center [6, 383] width 2 height 2
click at [51, 403] on span "Edit" at bounding box center [44, 407] width 14 height 9
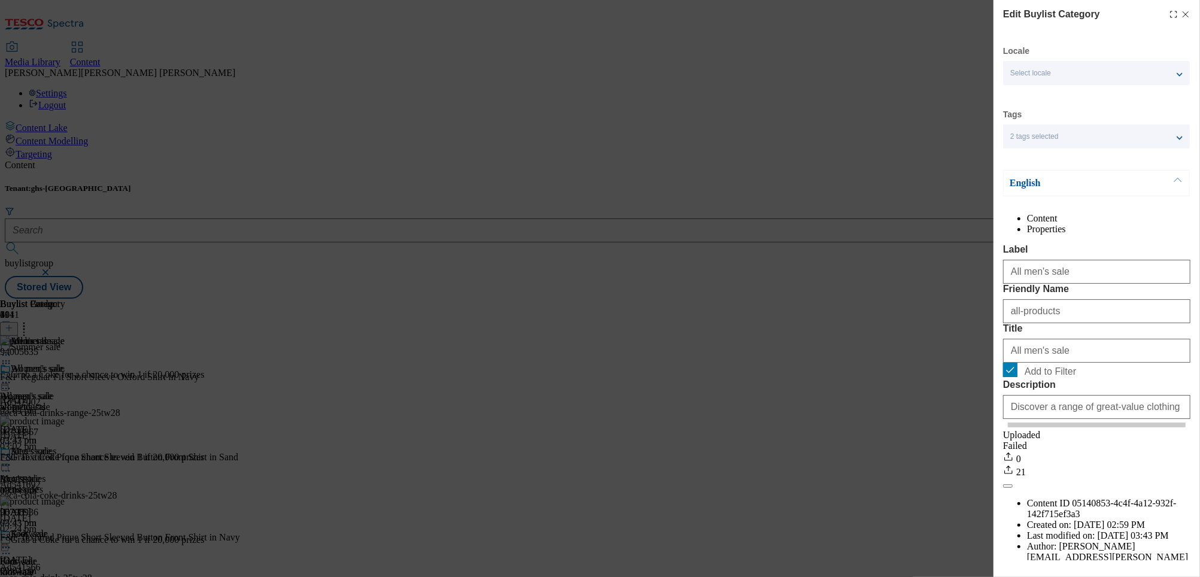
scroll to position [55, 0]
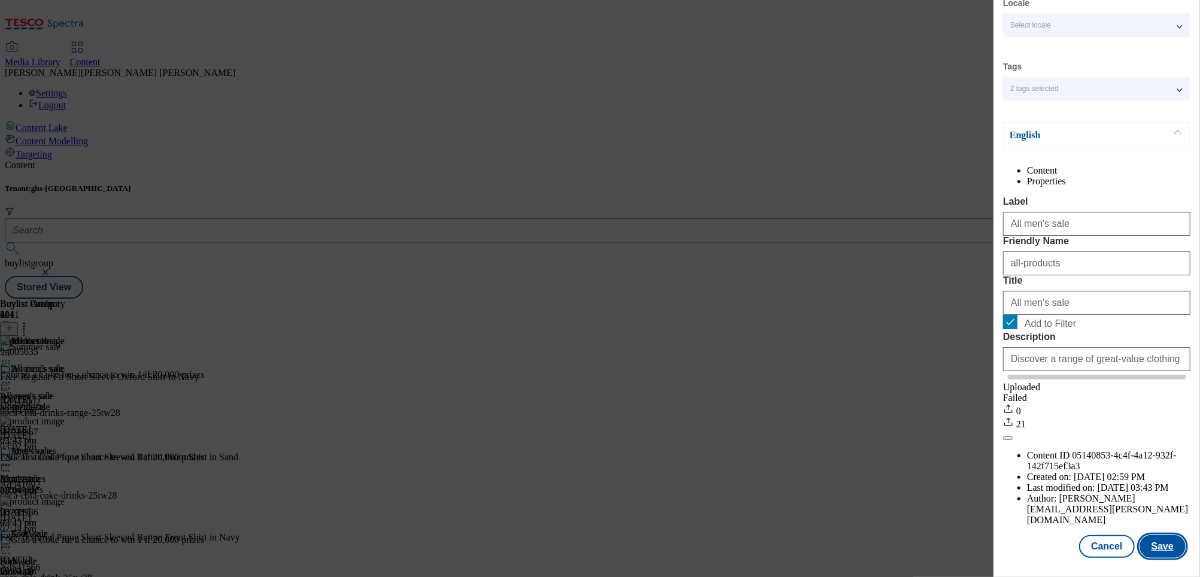
click at [1162, 543] on button "Save" at bounding box center [1163, 546] width 46 height 23
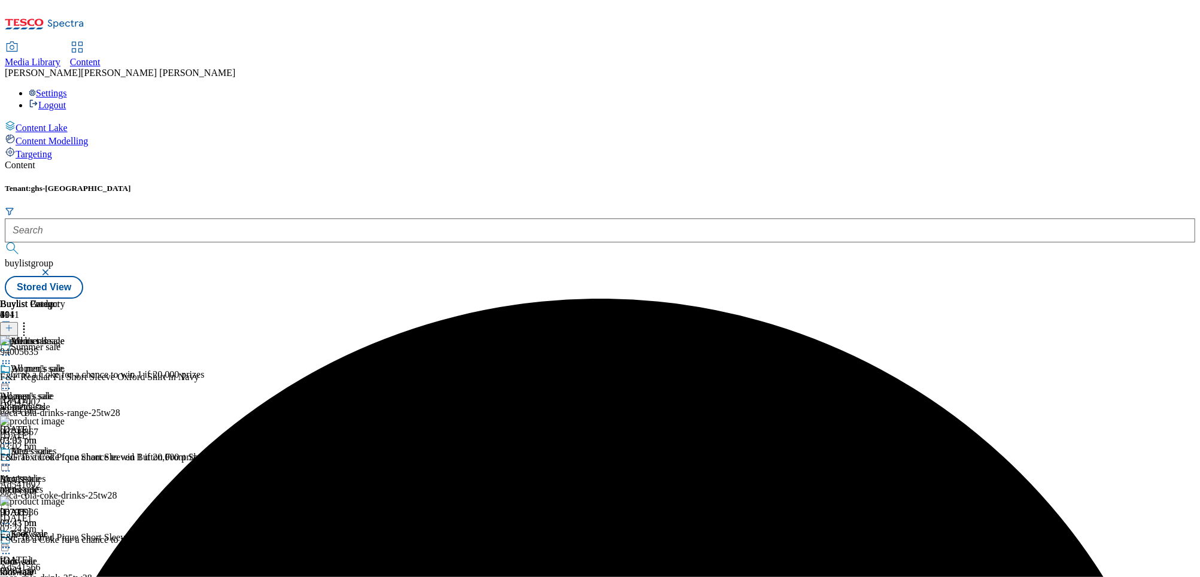
click at [12, 376] on icon at bounding box center [6, 382] width 12 height 12
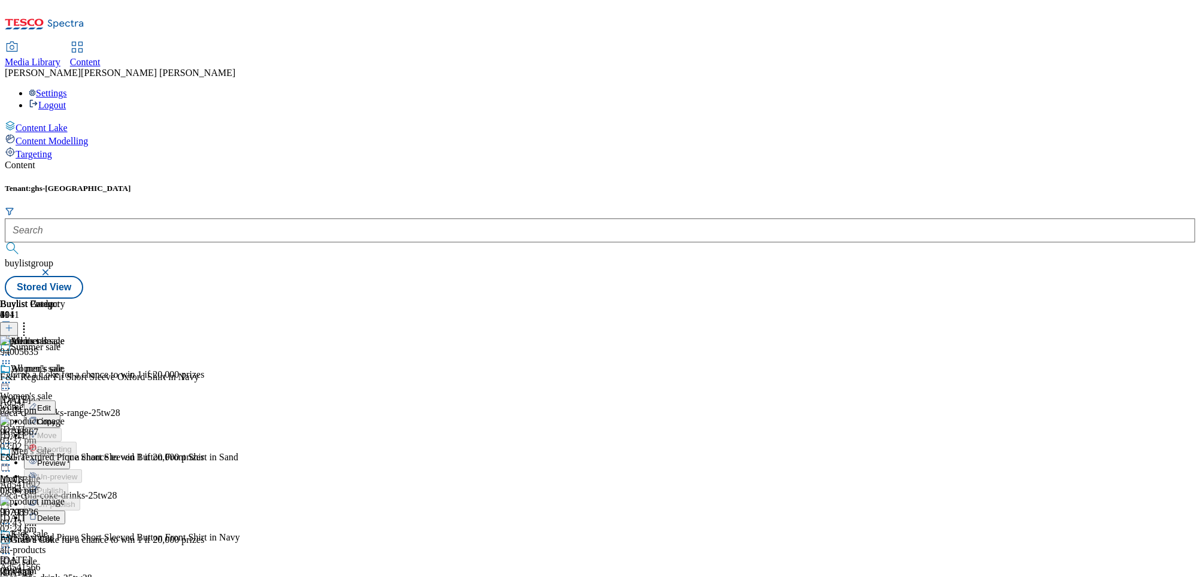
click at [70, 455] on button "Preview" at bounding box center [47, 462] width 46 height 14
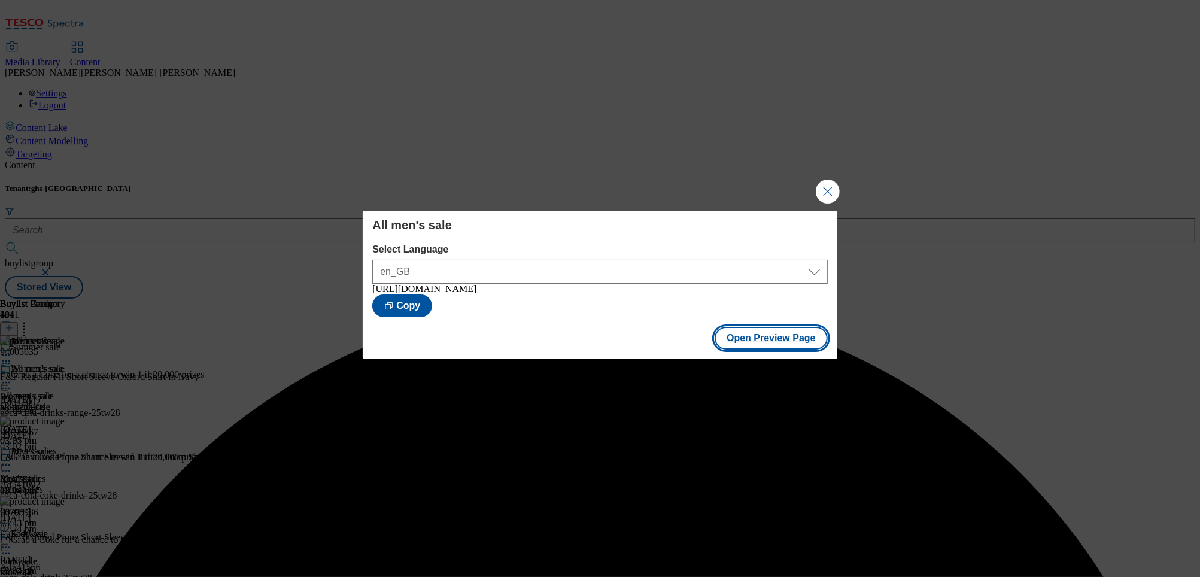
click at [763, 342] on button "Open Preview Page" at bounding box center [771, 338] width 113 height 23
click at [827, 186] on button "Close Modal" at bounding box center [828, 192] width 24 height 24
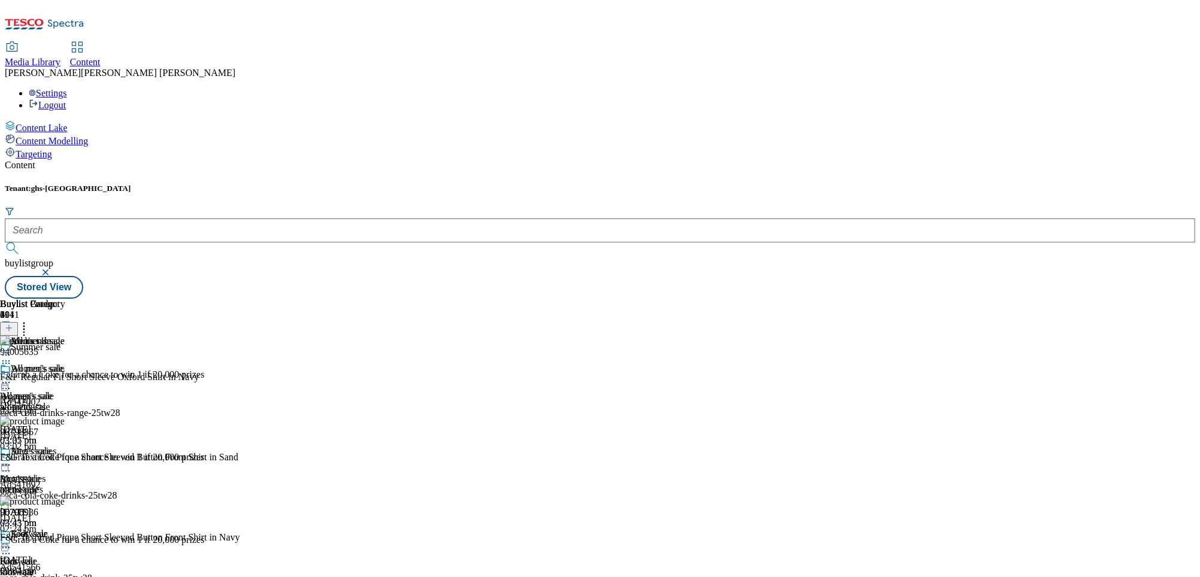
click at [12, 376] on icon at bounding box center [6, 382] width 12 height 12
click at [63, 500] on span "Publish" at bounding box center [50, 504] width 26 height 9
